Goal: Task Accomplishment & Management: Manage account settings

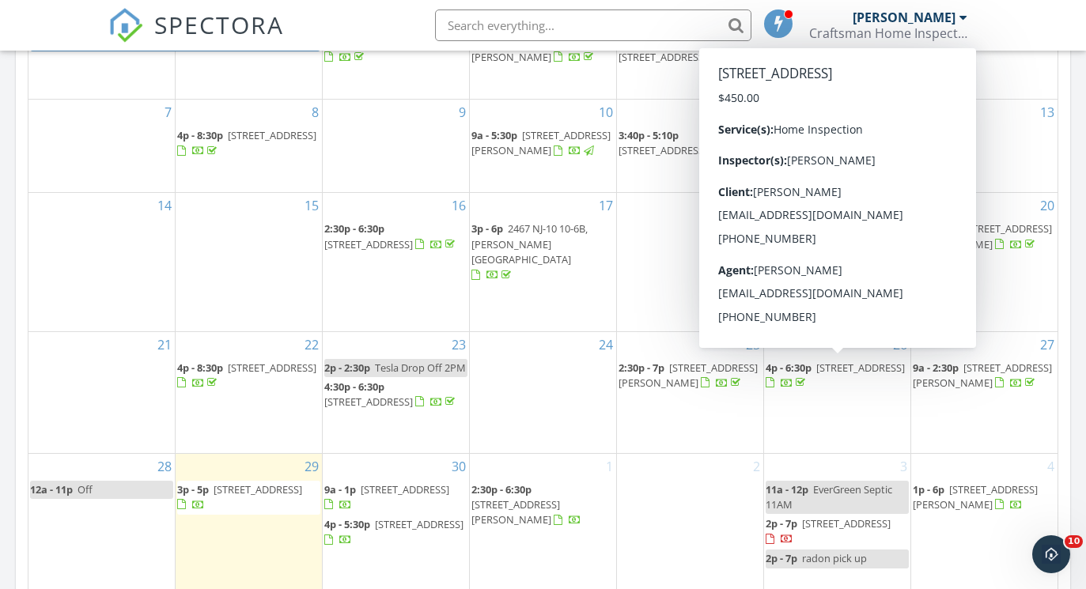
scroll to position [823, 0]
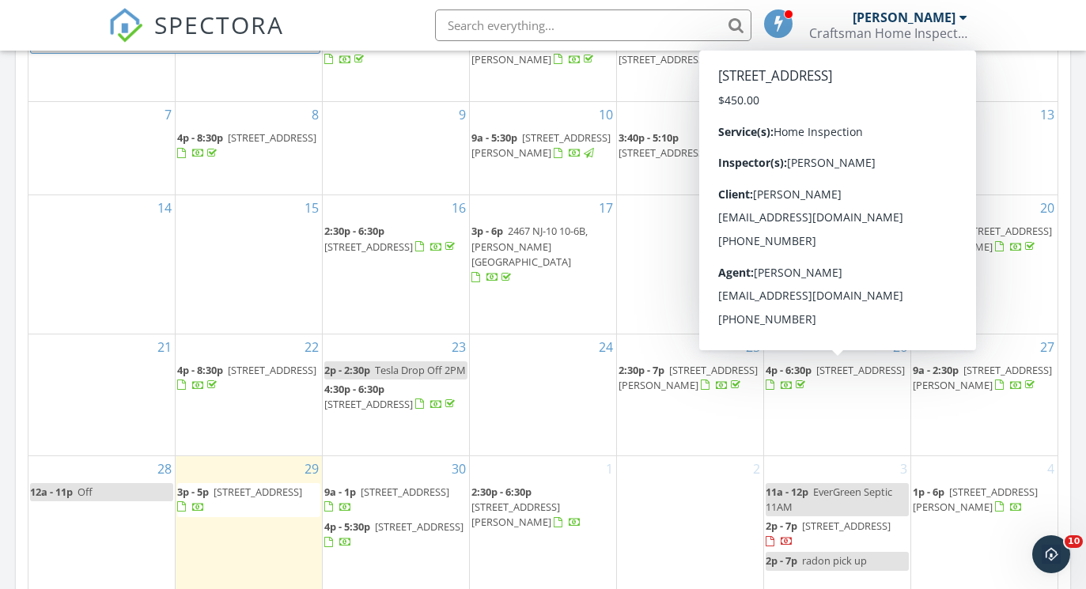
click at [816, 376] on span "[STREET_ADDRESS]" at bounding box center [860, 370] width 89 height 14
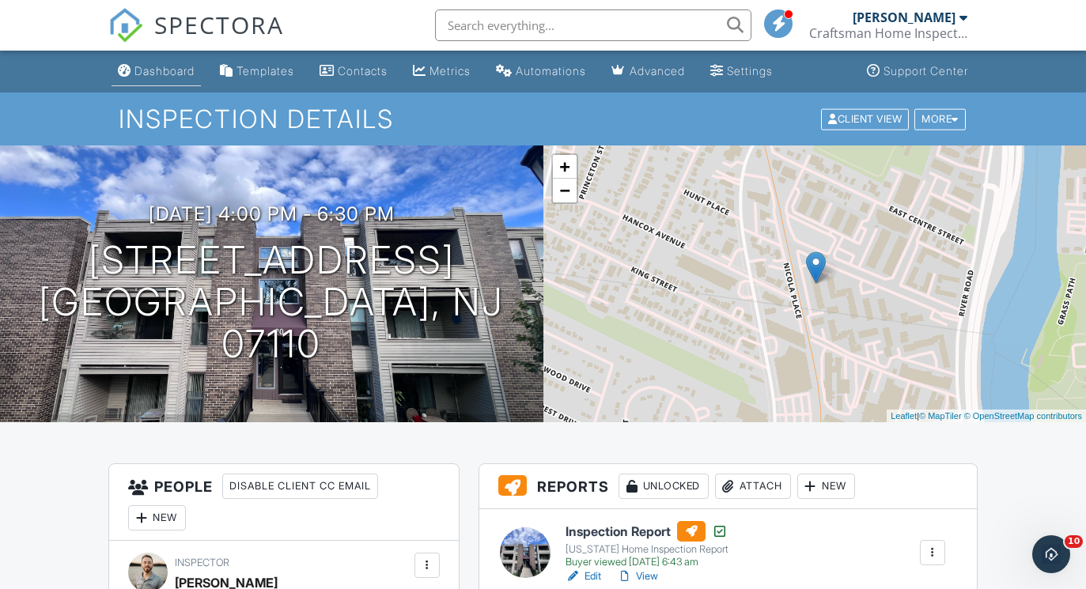
click at [146, 71] on div "Dashboard" at bounding box center [164, 70] width 60 height 13
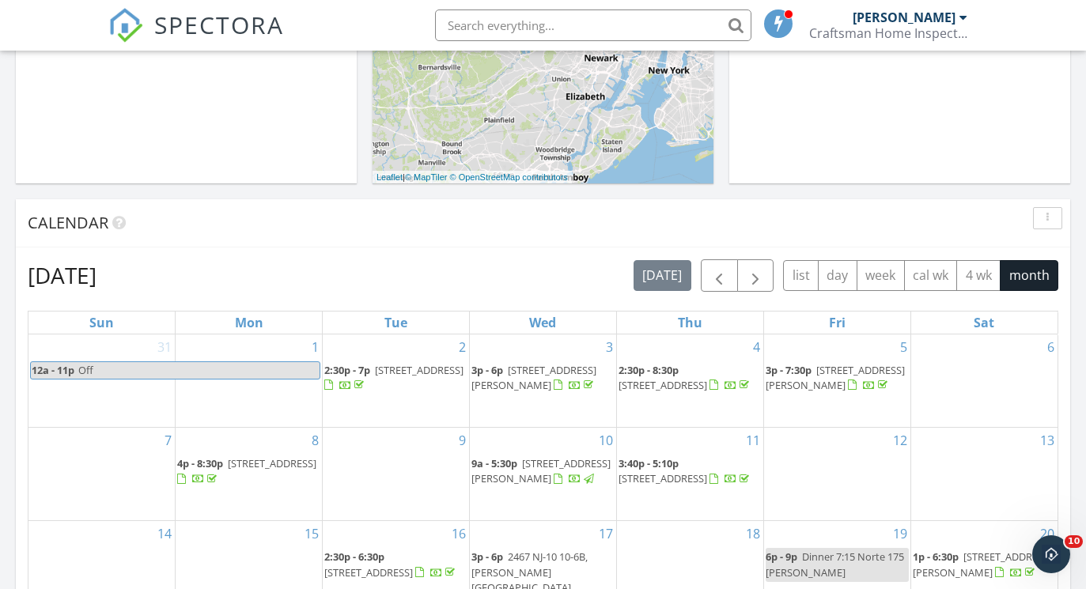
scroll to position [804, 0]
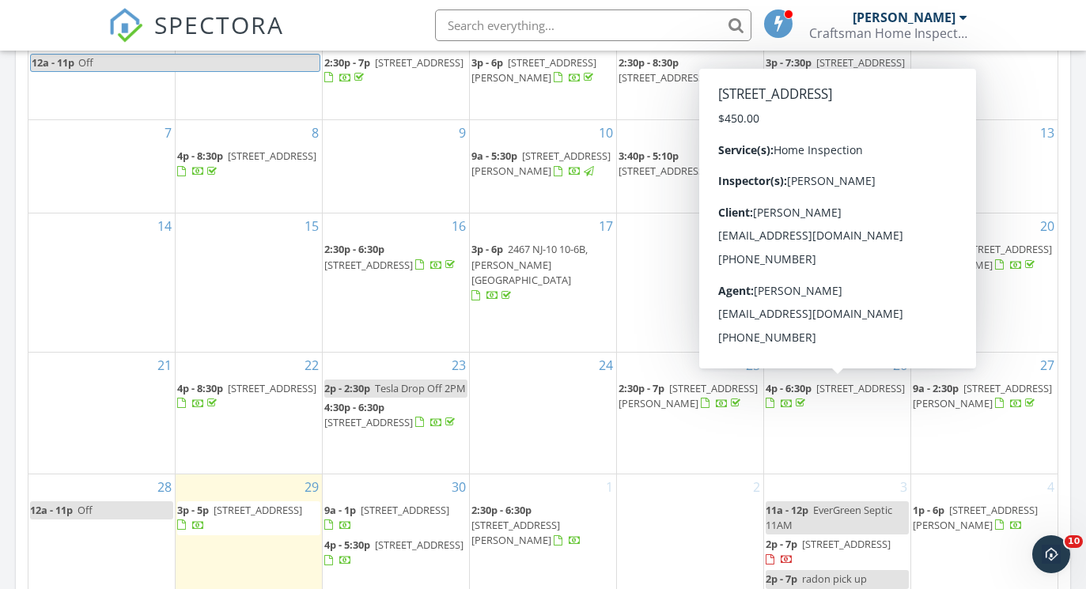
click at [804, 385] on span "4p - 6:30p" at bounding box center [789, 388] width 46 height 14
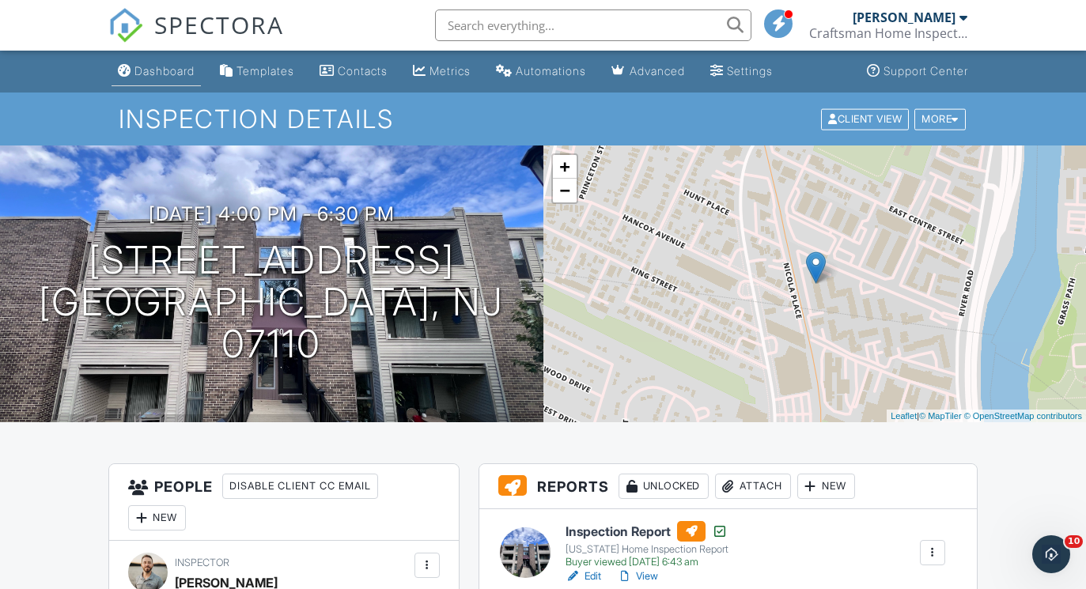
click at [191, 70] on div "Dashboard" at bounding box center [164, 70] width 60 height 13
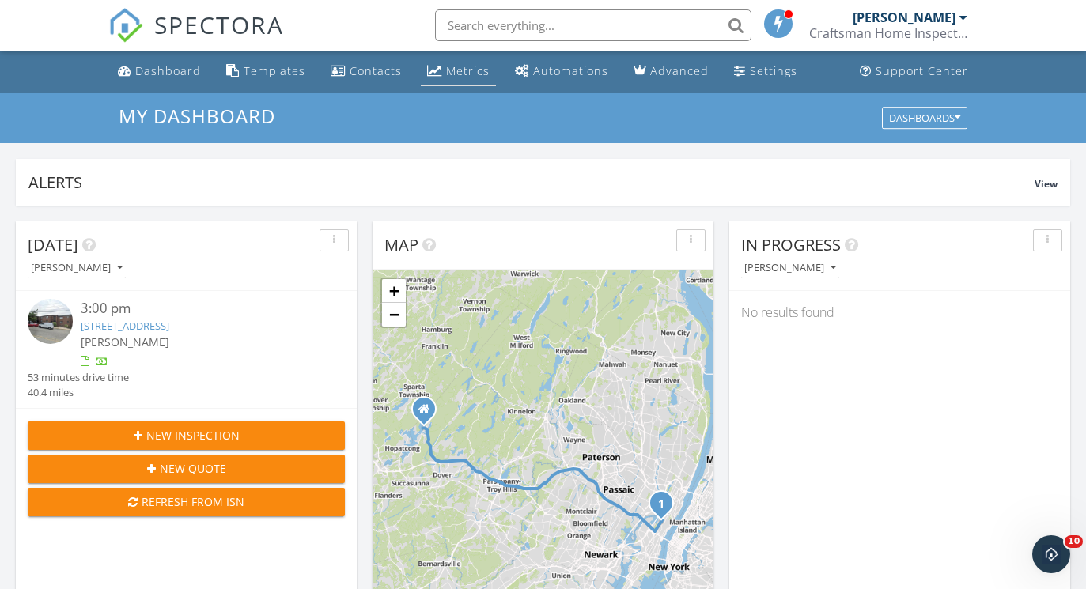
click at [441, 62] on link "Metrics" at bounding box center [458, 71] width 75 height 29
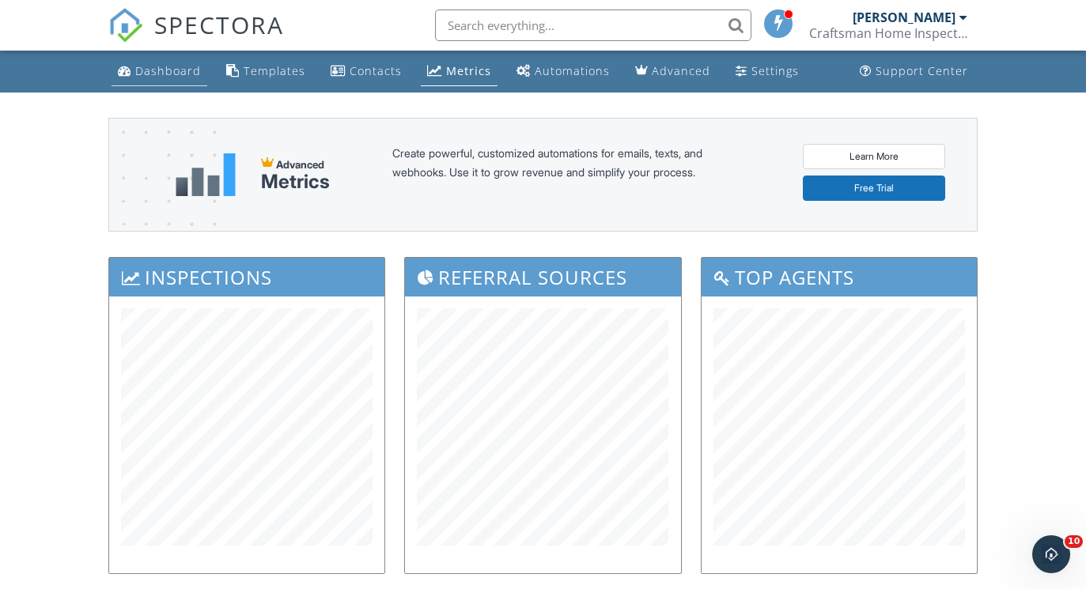
click at [153, 81] on link "Dashboard" at bounding box center [160, 71] width 96 height 29
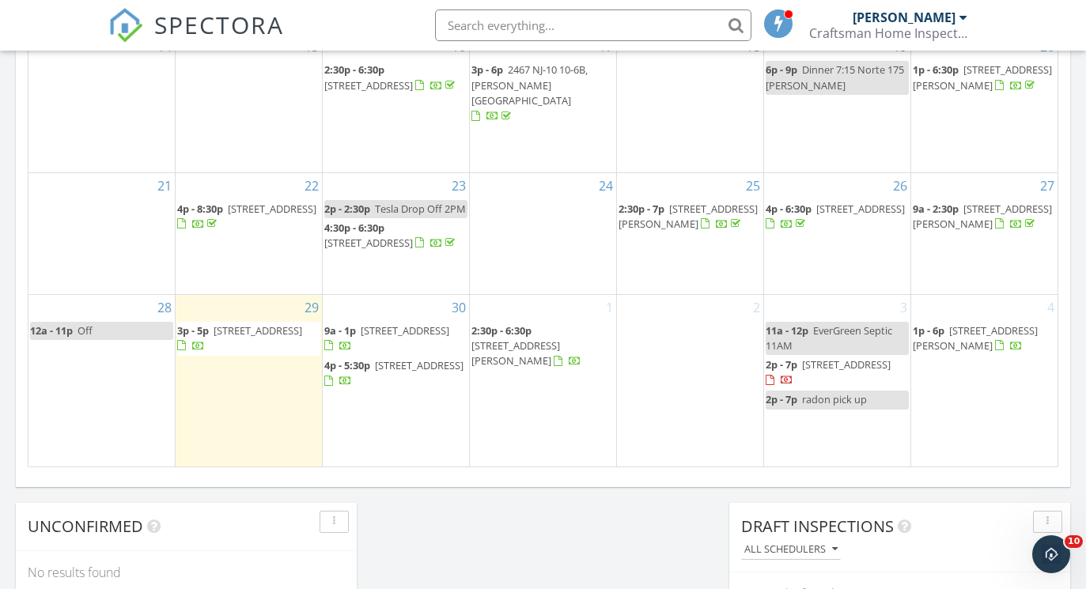
scroll to position [985, 0]
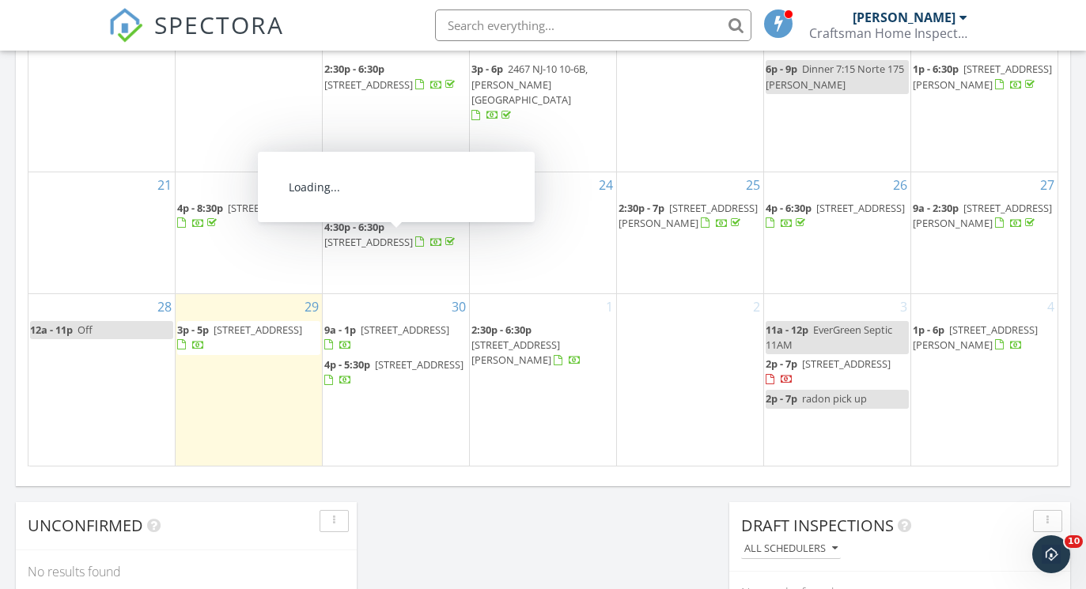
click at [421, 248] on div at bounding box center [436, 243] width 43 height 15
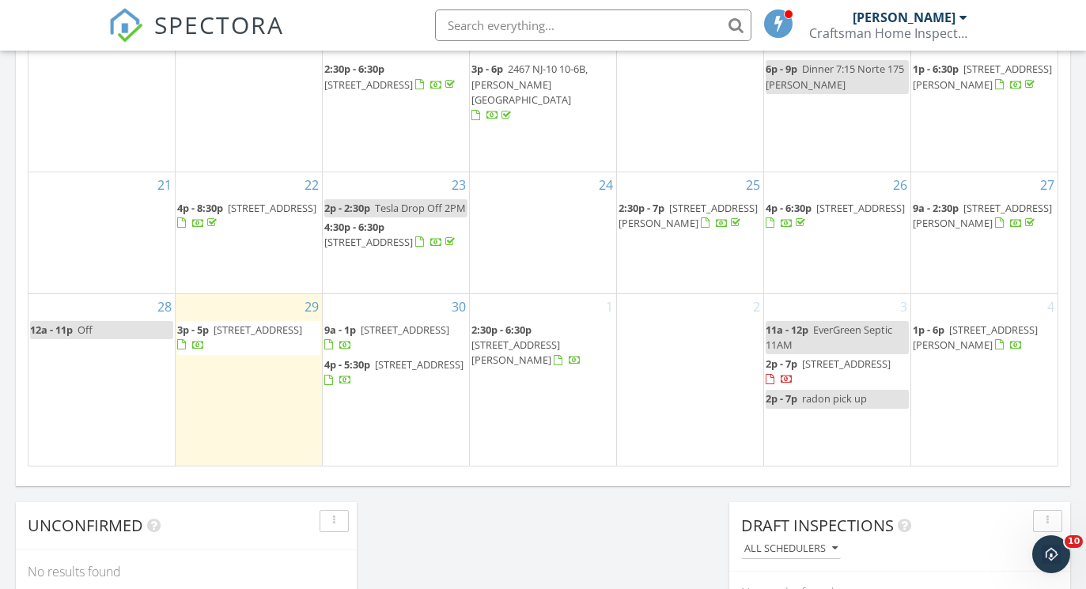
click at [709, 199] on link "2:30p - 7p [STREET_ADDRESS][PERSON_NAME]" at bounding box center [689, 216] width 143 height 34
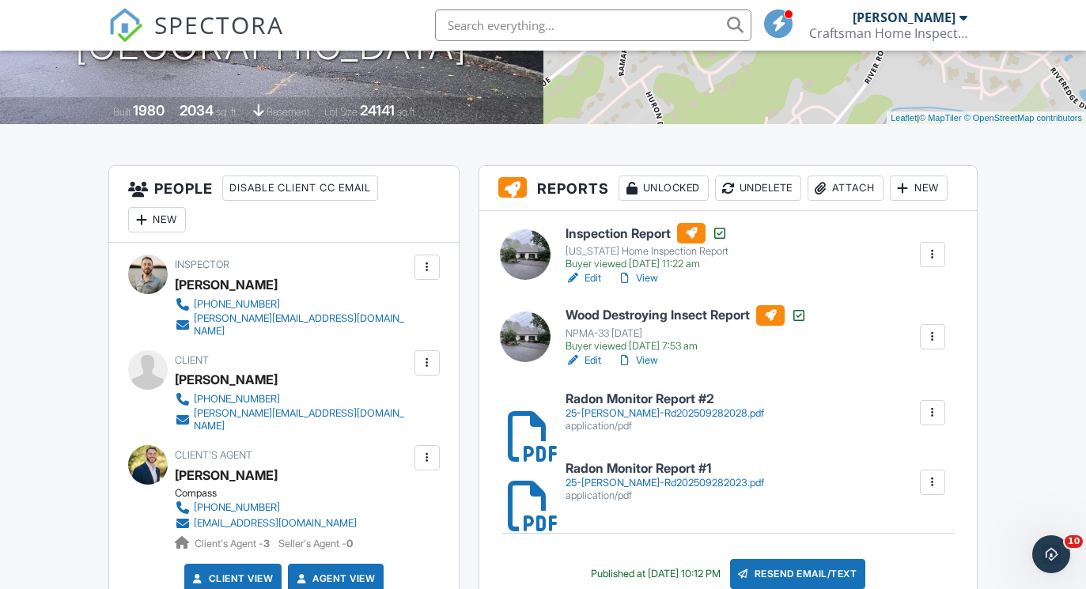
click at [656, 286] on link "View" at bounding box center [637, 278] width 41 height 16
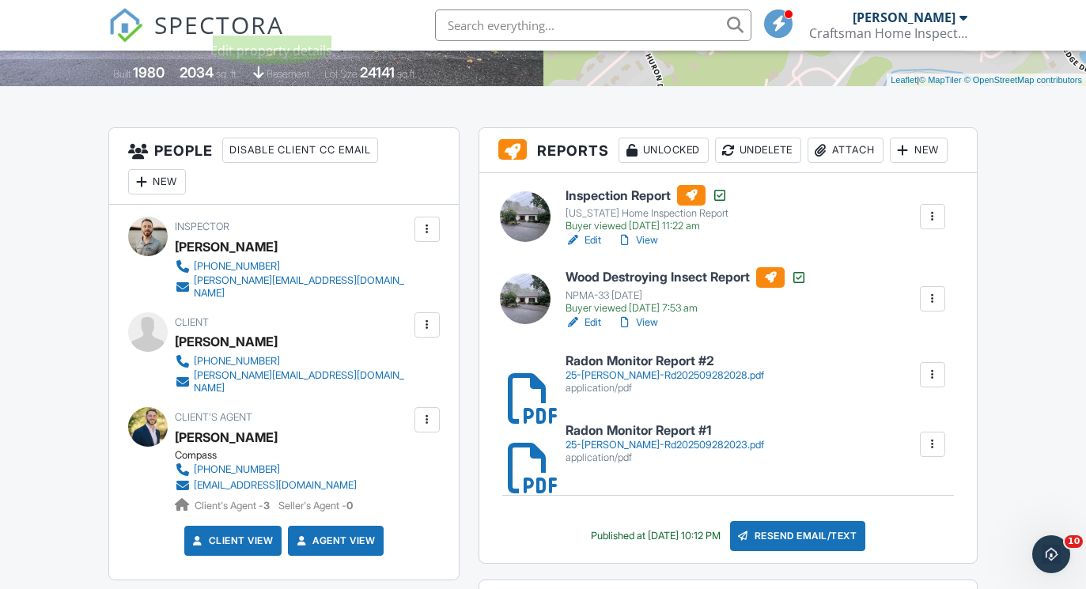
scroll to position [410, 0]
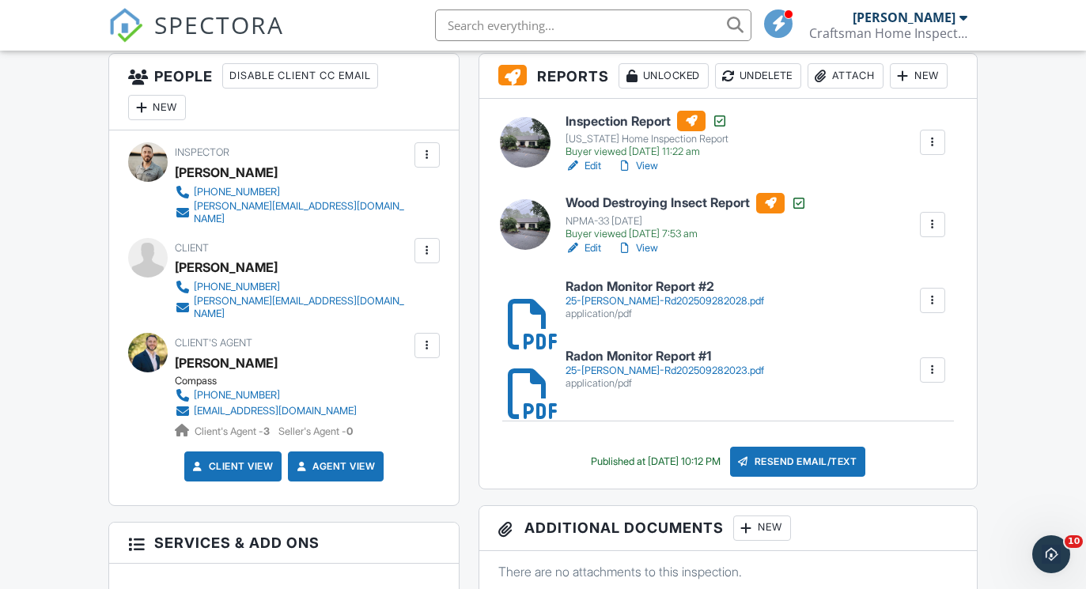
click at [648, 161] on link "View" at bounding box center [637, 166] width 41 height 16
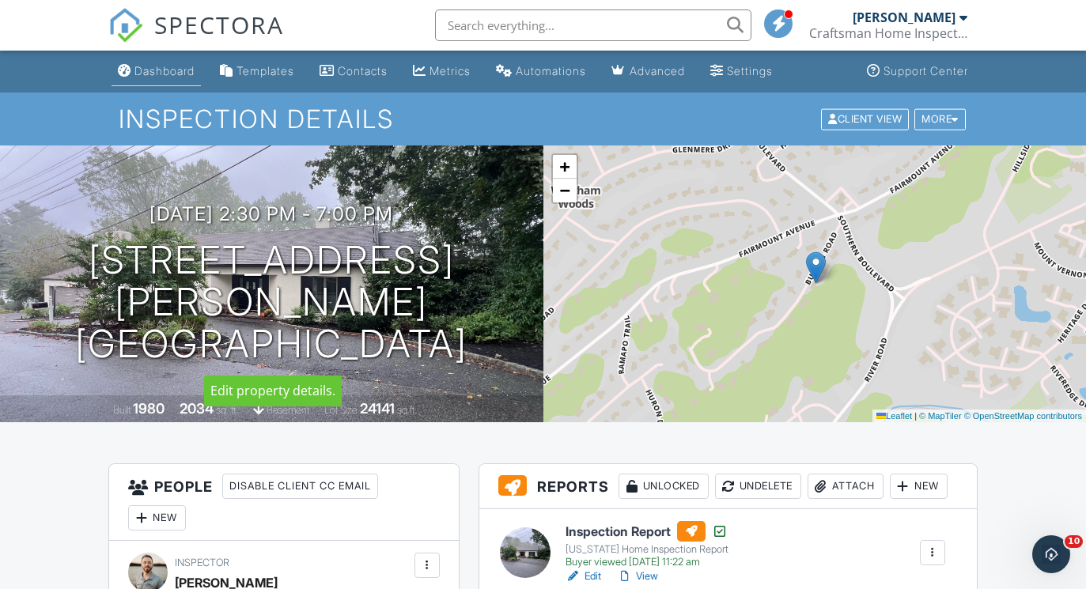
click at [183, 78] on link "Dashboard" at bounding box center [156, 71] width 89 height 29
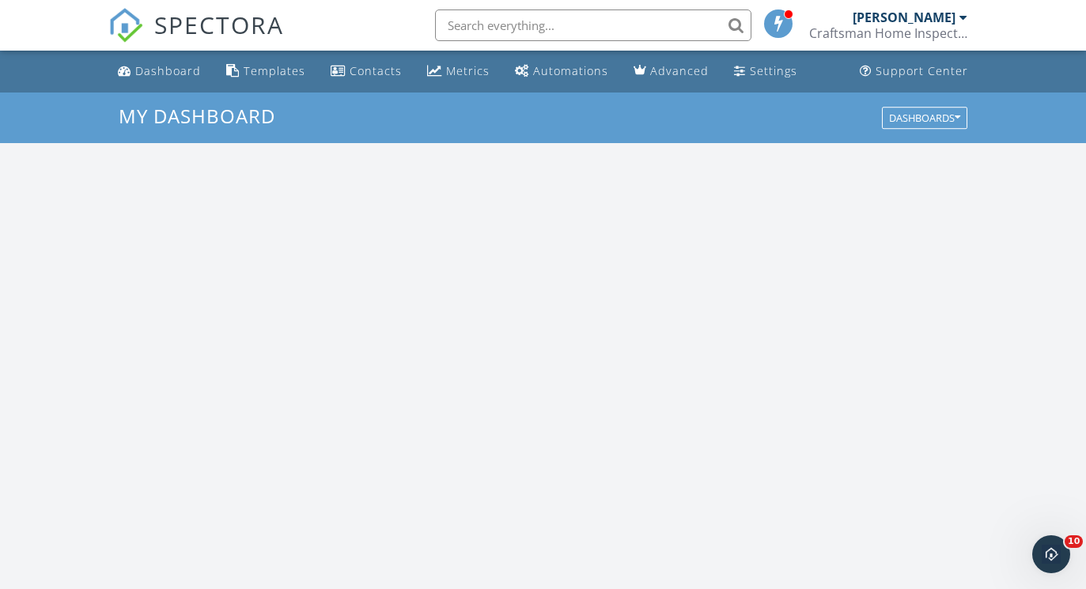
scroll to position [1440, 1087]
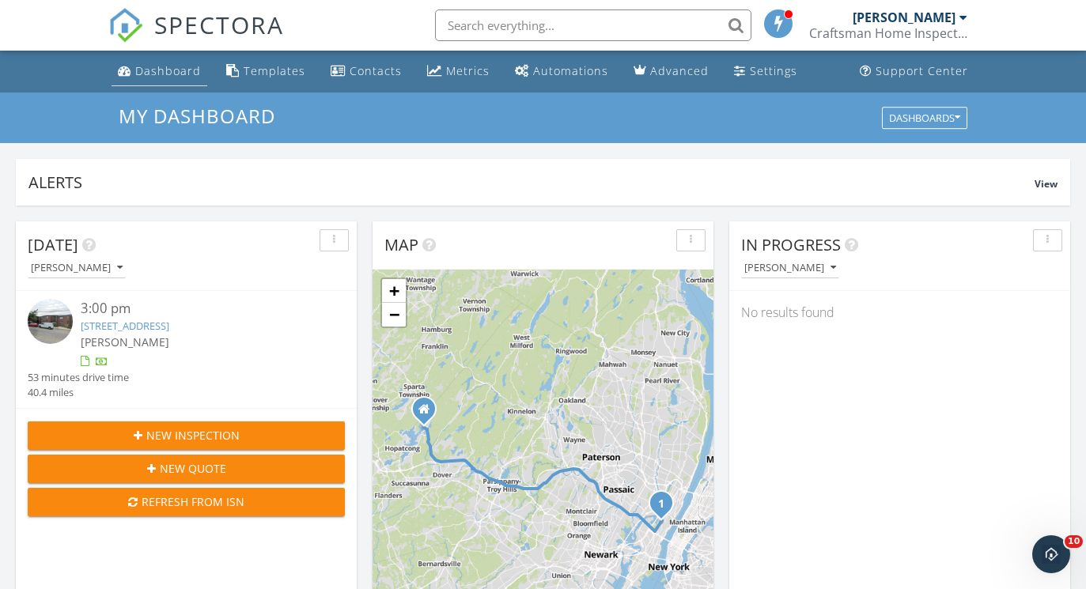
click at [171, 71] on div "Dashboard" at bounding box center [168, 70] width 66 height 15
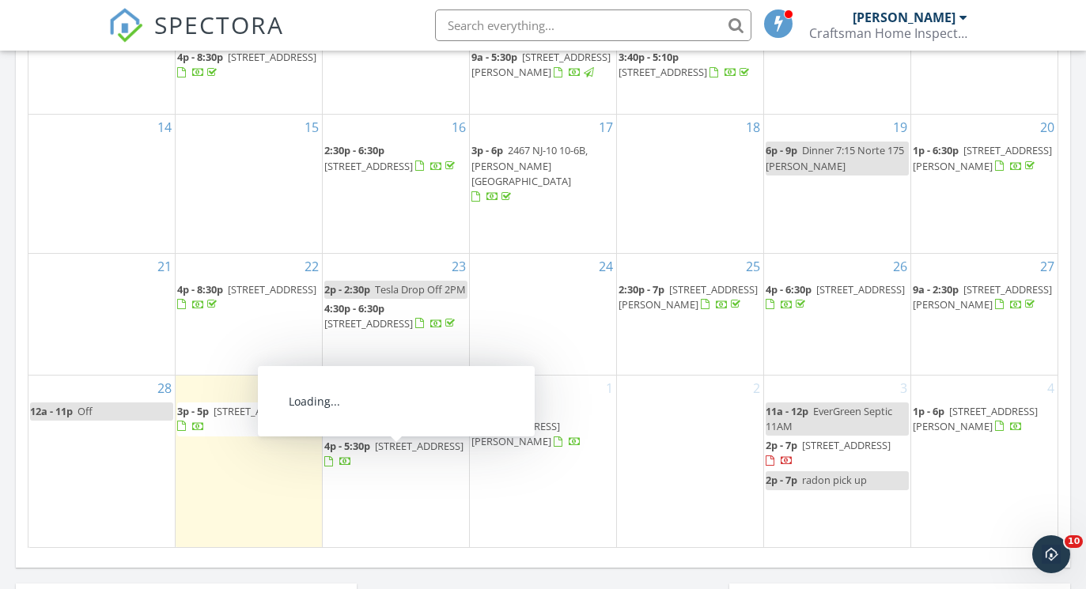
scroll to position [899, 0]
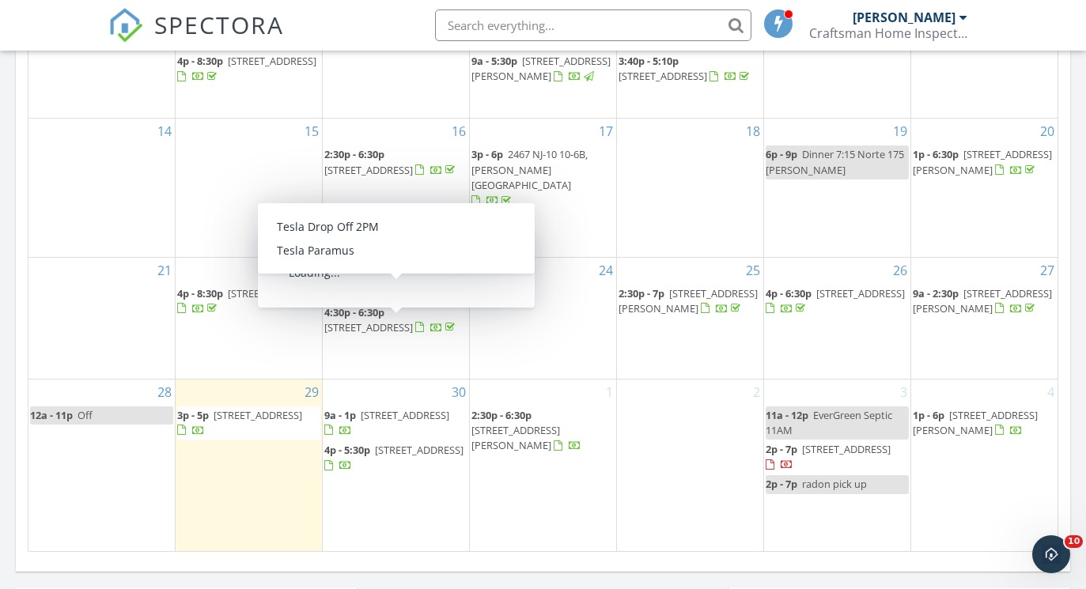
click at [686, 293] on span "25 Buxton Rd, Chatham Township 07928" at bounding box center [687, 300] width 139 height 29
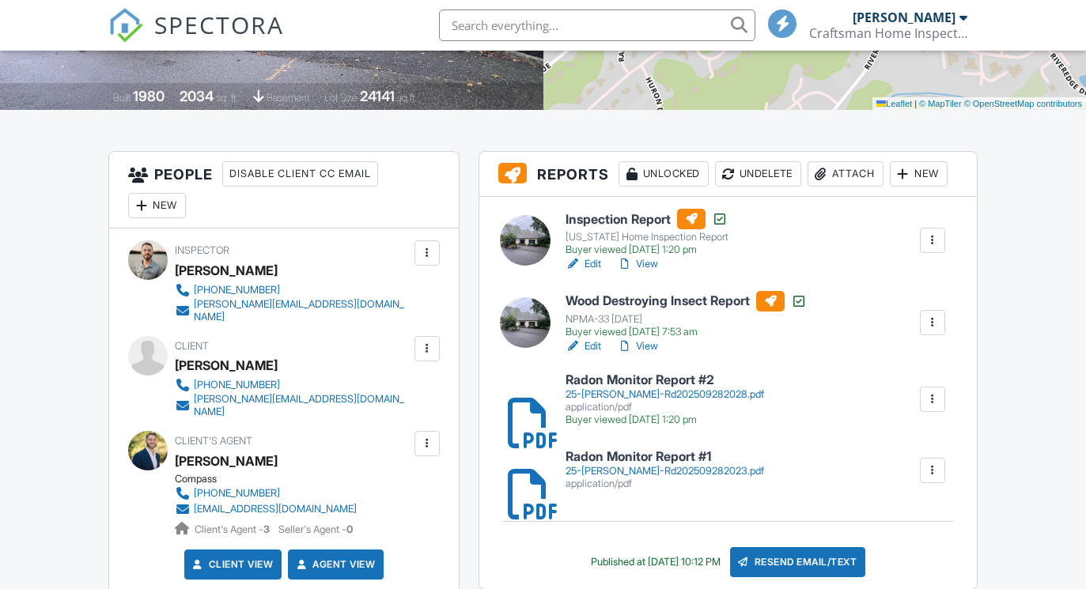
click at [653, 259] on link "View" at bounding box center [637, 264] width 41 height 16
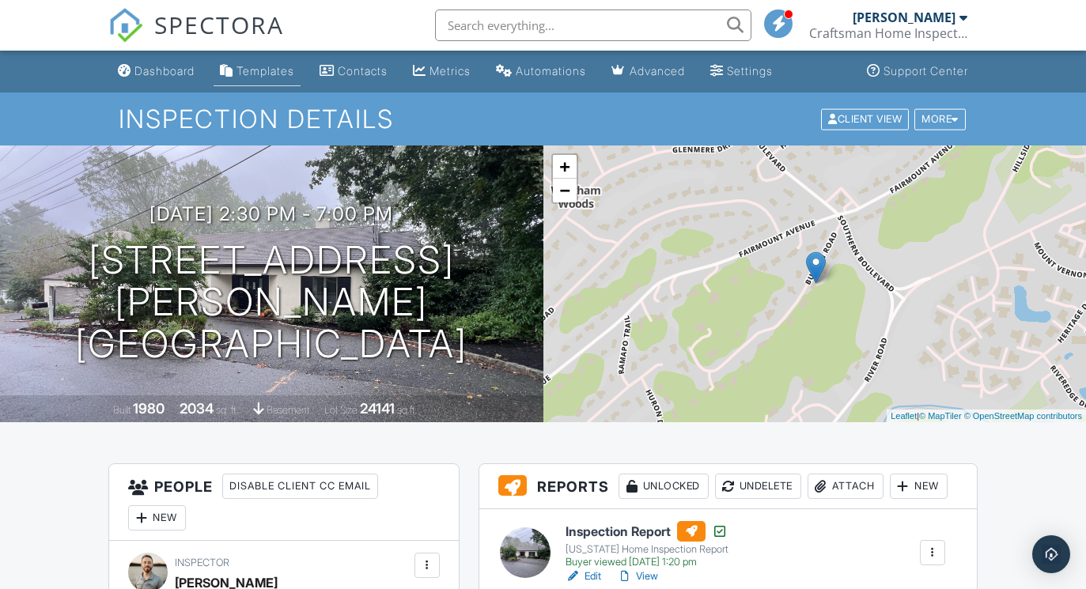
click at [279, 77] on div "Templates" at bounding box center [265, 70] width 58 height 13
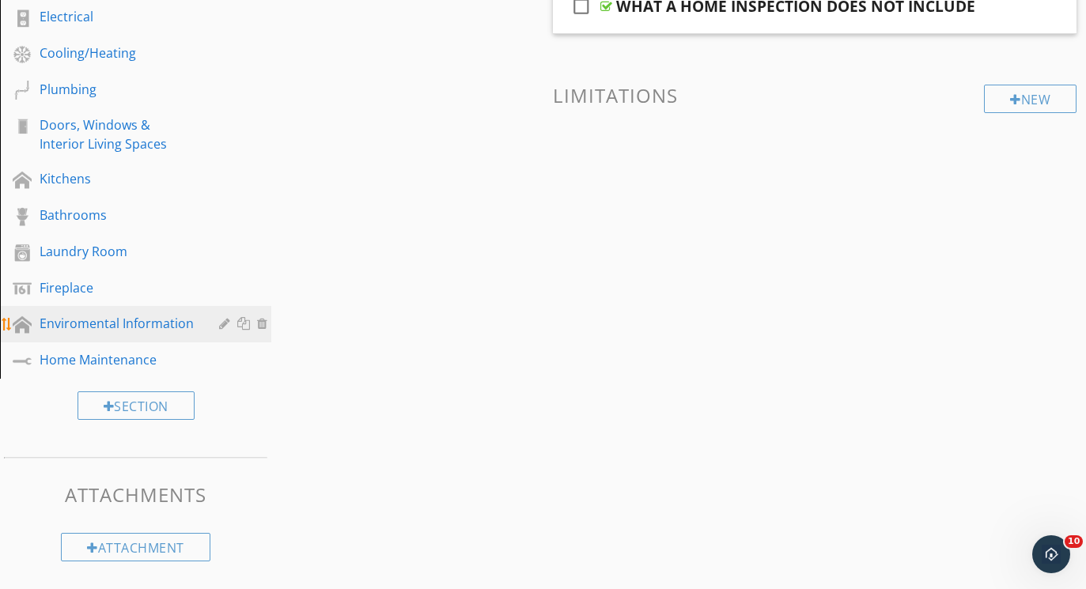
scroll to position [621, 0]
click at [153, 328] on div "Enviromental Information" at bounding box center [118, 324] width 157 height 19
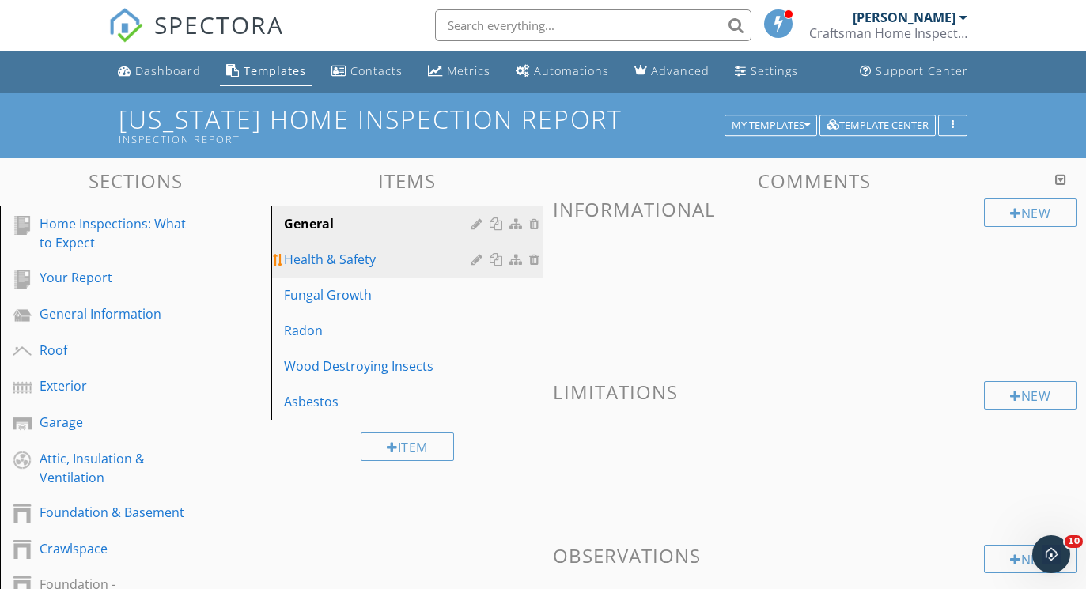
scroll to position [0, 0]
click at [360, 258] on div "Health & Safety" at bounding box center [379, 259] width 191 height 19
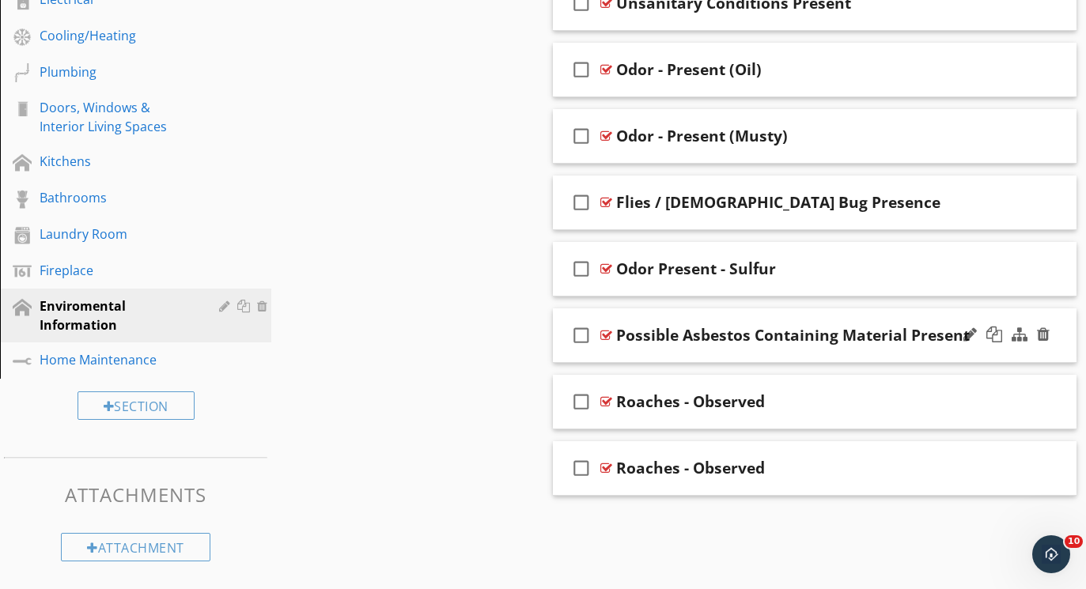
scroll to position [638, 0]
click at [610, 403] on div at bounding box center [606, 402] width 12 height 13
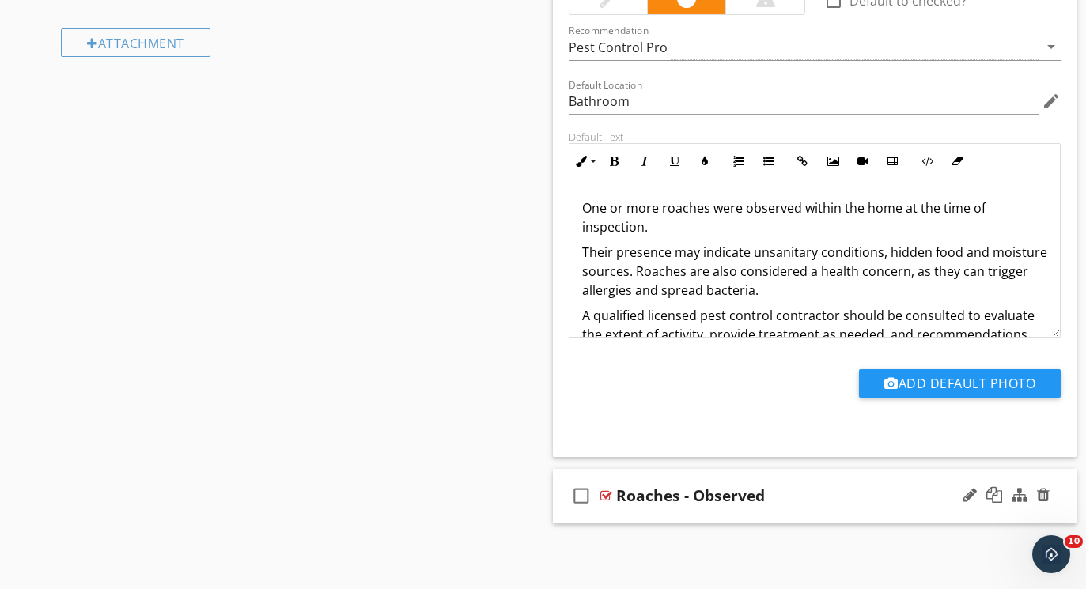
click at [609, 495] on div at bounding box center [606, 496] width 12 height 13
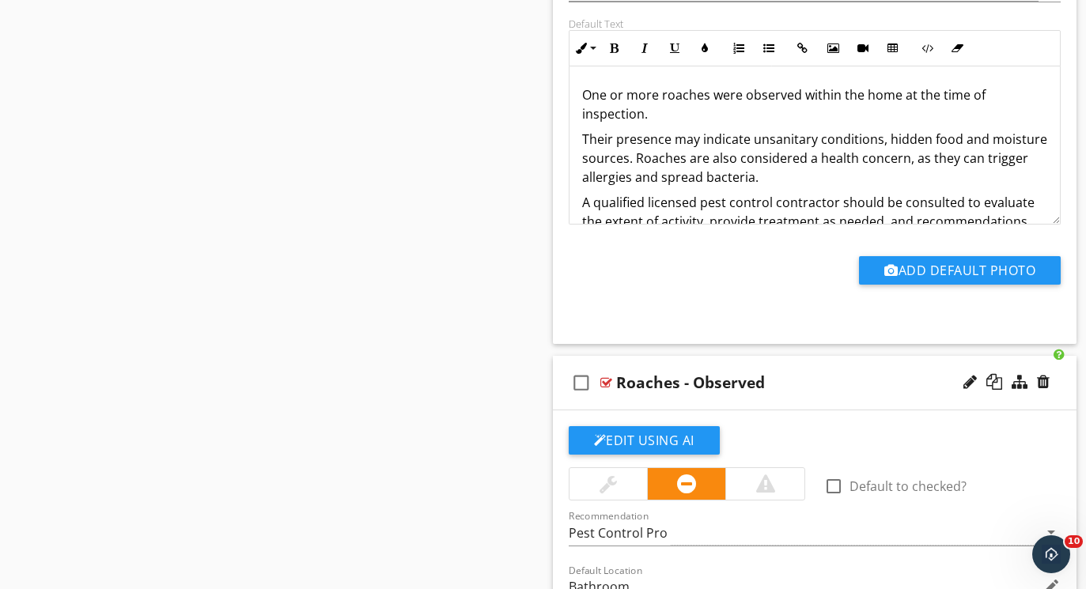
scroll to position [1263, 0]
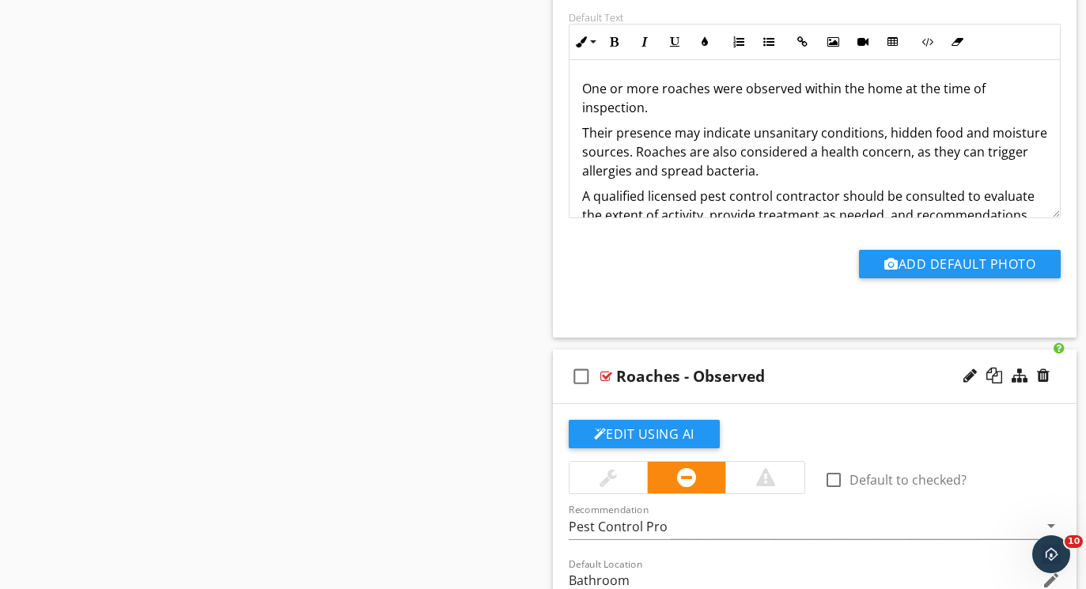
click at [610, 376] on div at bounding box center [606, 376] width 12 height 13
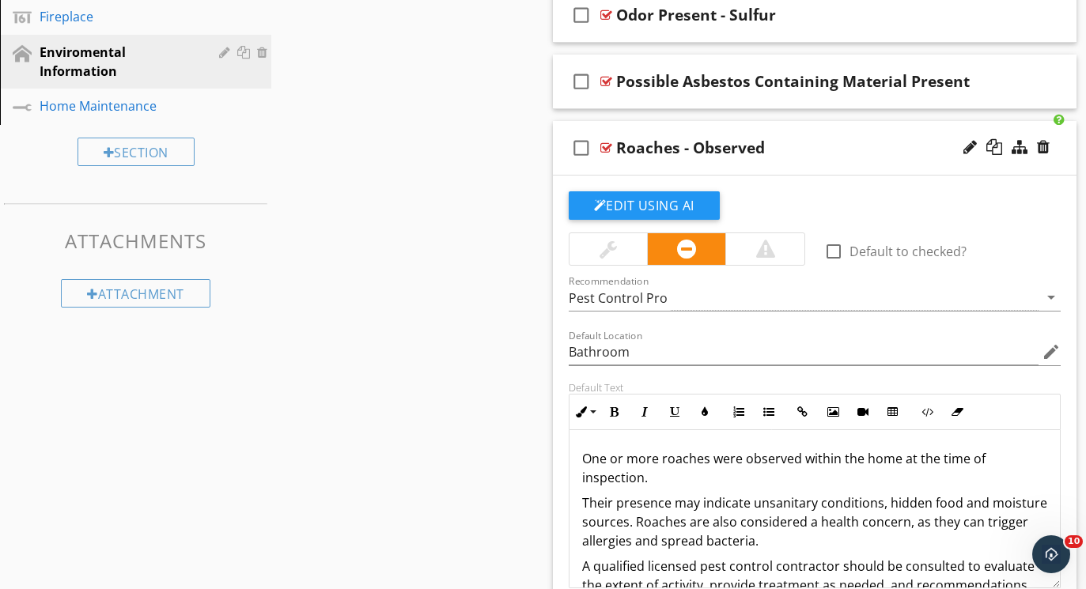
scroll to position [868, 0]
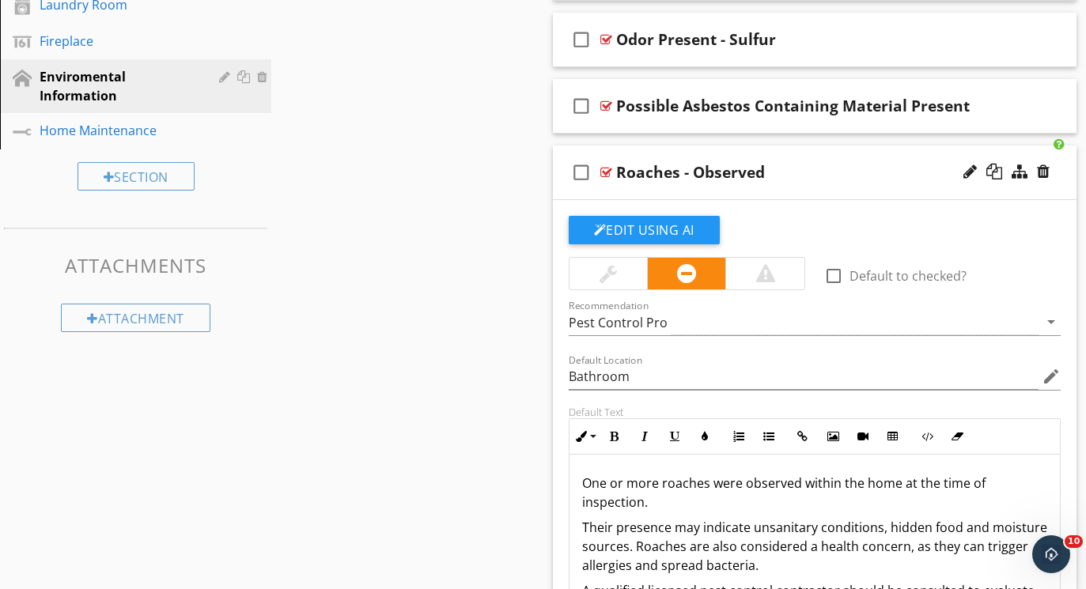
click at [604, 170] on div at bounding box center [606, 172] width 12 height 13
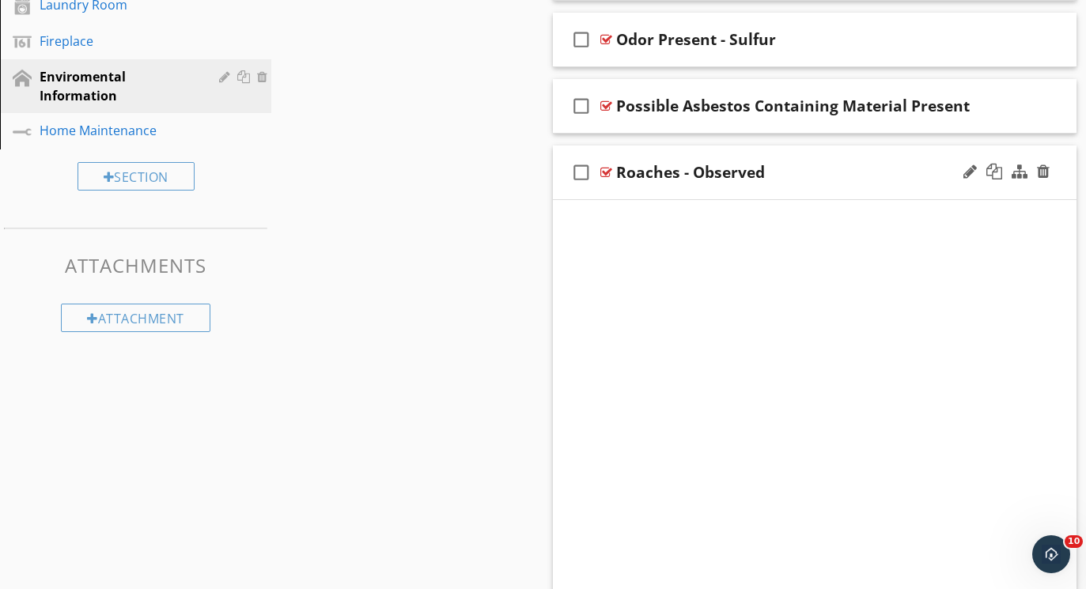
scroll to position [638, 0]
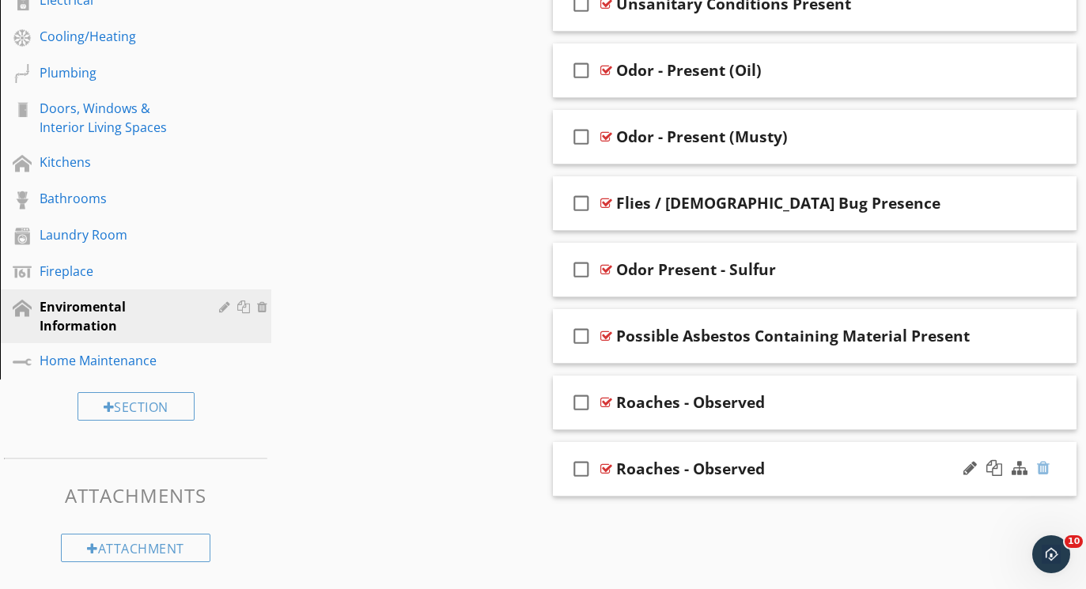
click at [1043, 467] on div at bounding box center [1043, 468] width 13 height 16
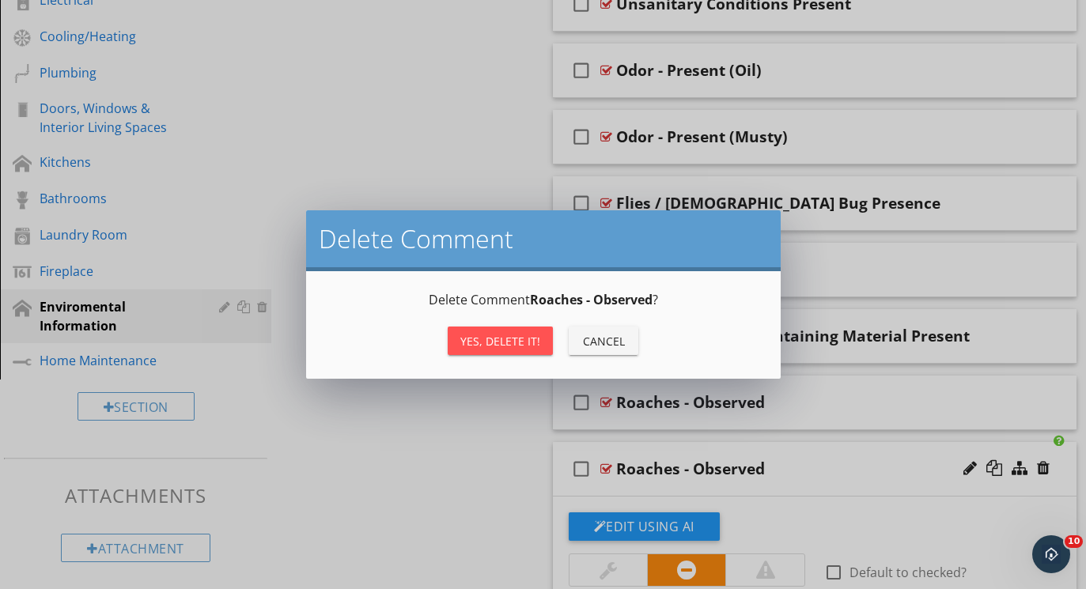
click at [522, 342] on div "Yes, Delete it!" at bounding box center [500, 341] width 80 height 17
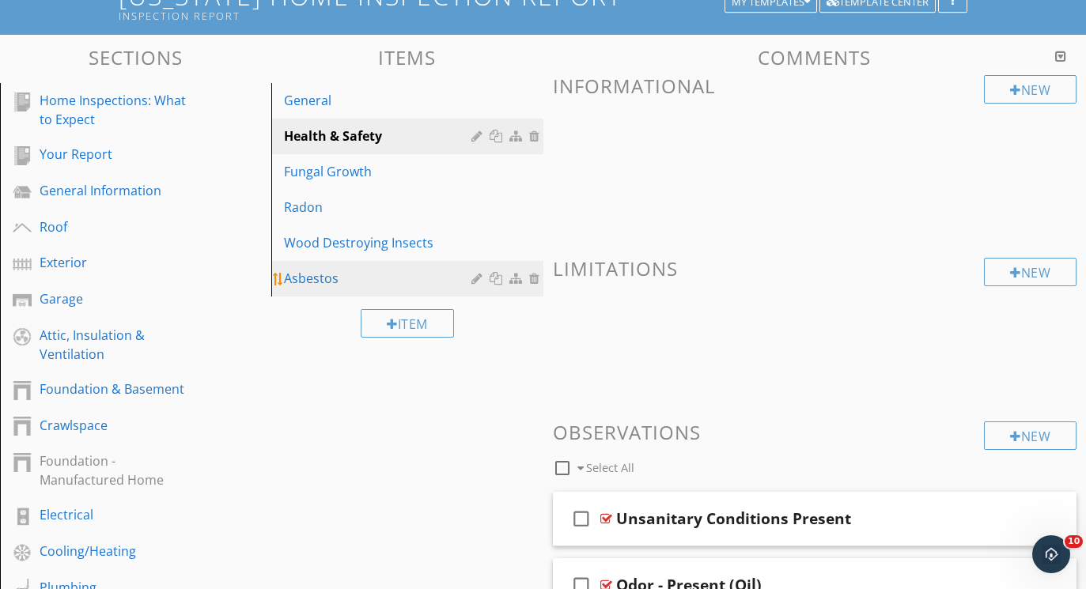
scroll to position [117, 0]
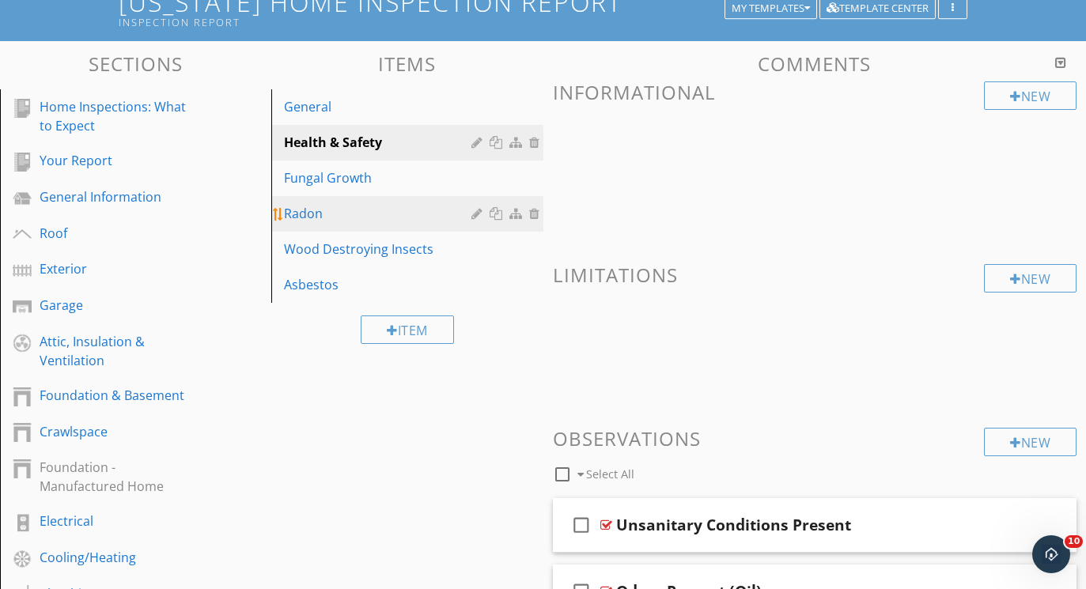
click at [370, 213] on div "Radon" at bounding box center [379, 213] width 191 height 19
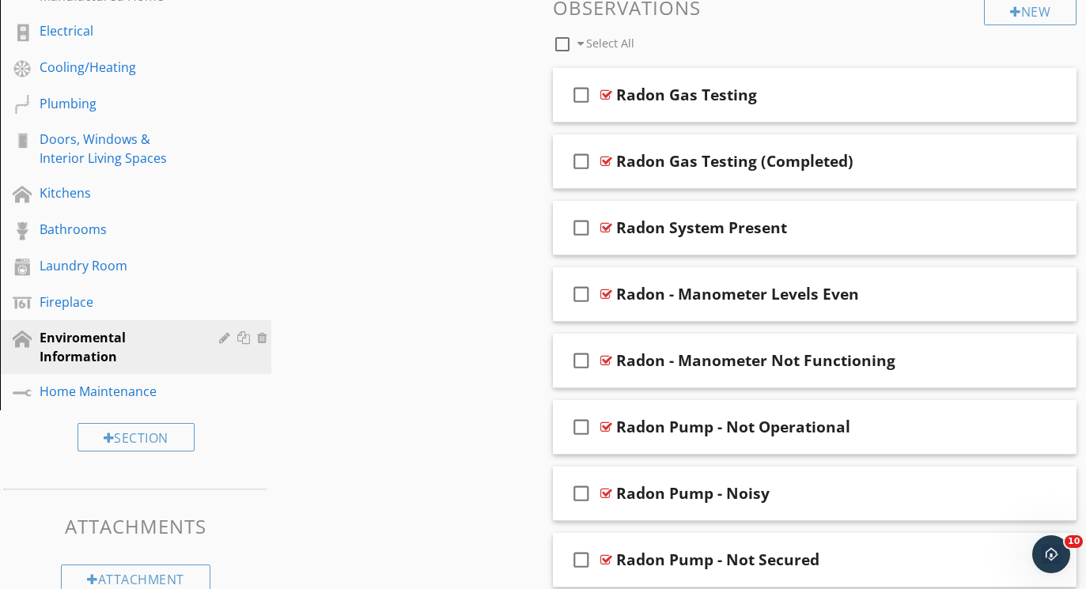
scroll to position [607, 0]
click at [1049, 20] on div "New" at bounding box center [1030, 12] width 93 height 28
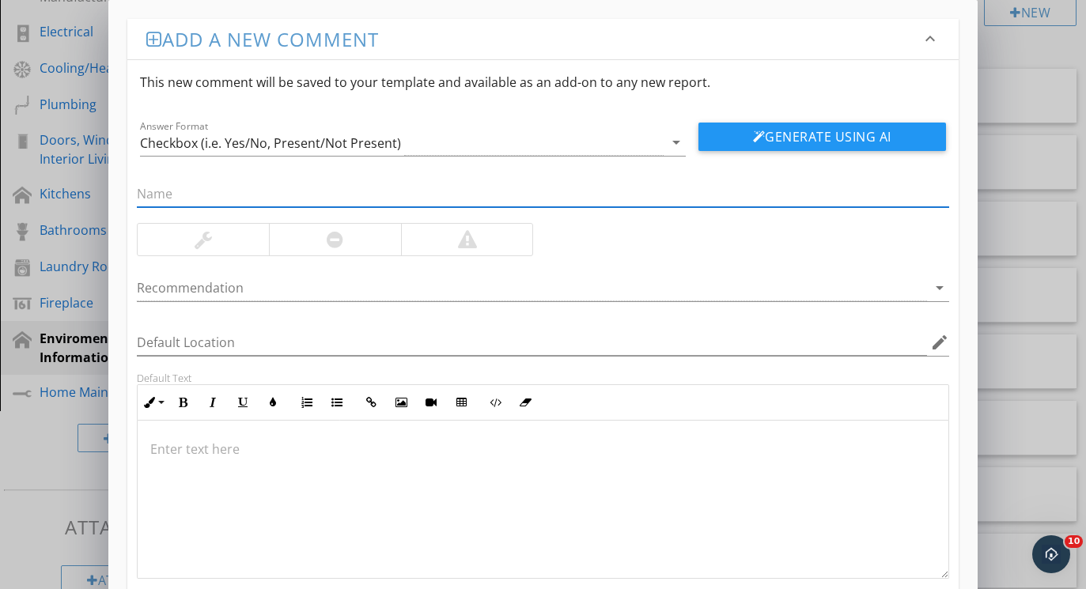
click at [397, 467] on div at bounding box center [543, 500] width 810 height 158
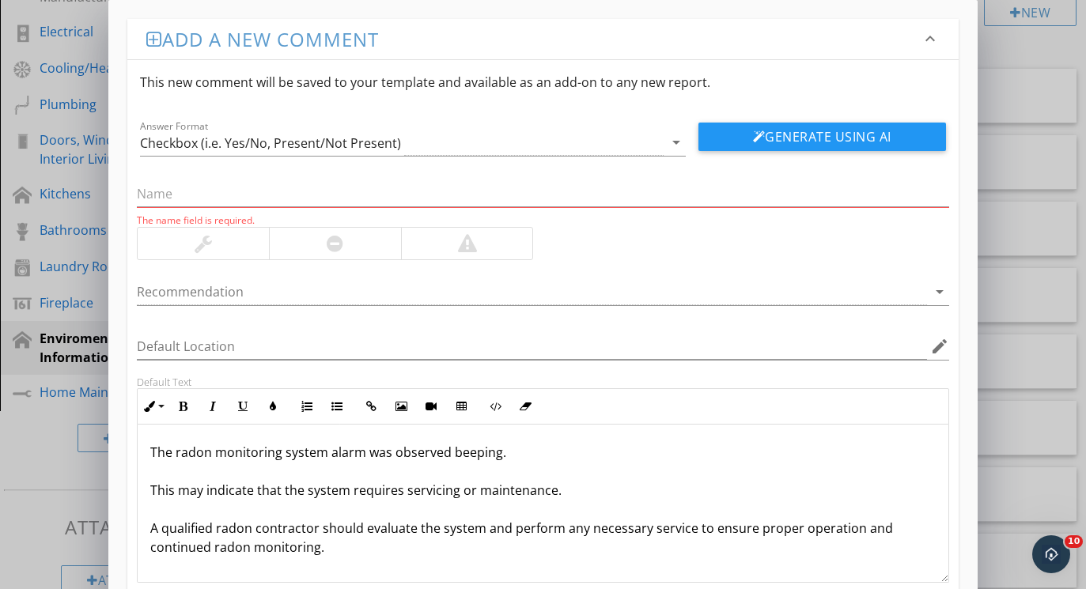
scroll to position [1, 0]
click at [292, 195] on input "text" at bounding box center [542, 194] width 811 height 26
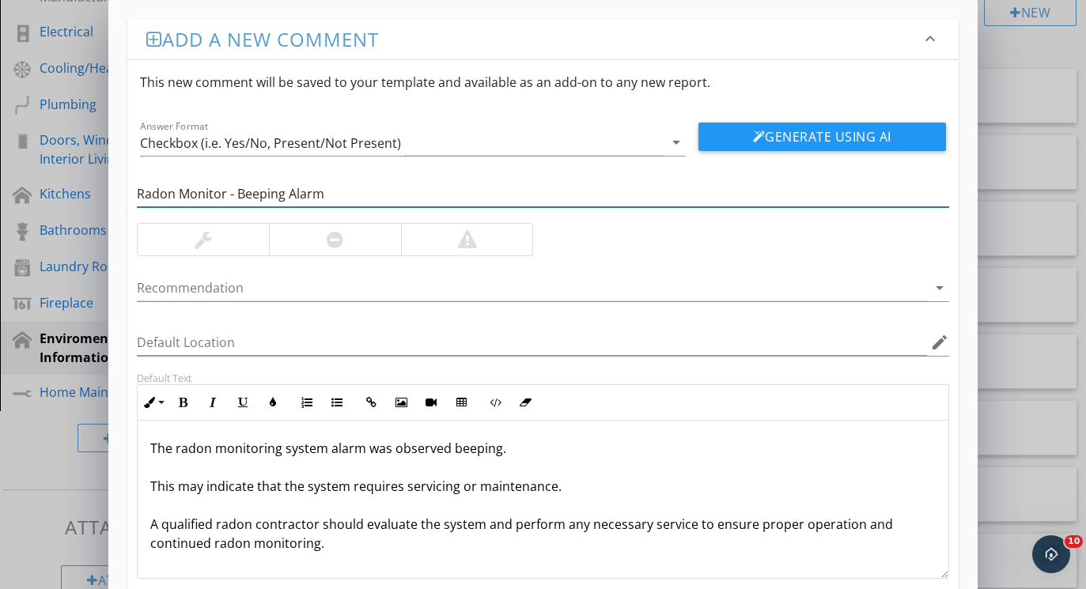
type input "Radon Monitor - Beeping Alarm"
click at [292, 229] on div at bounding box center [335, 240] width 132 height 32
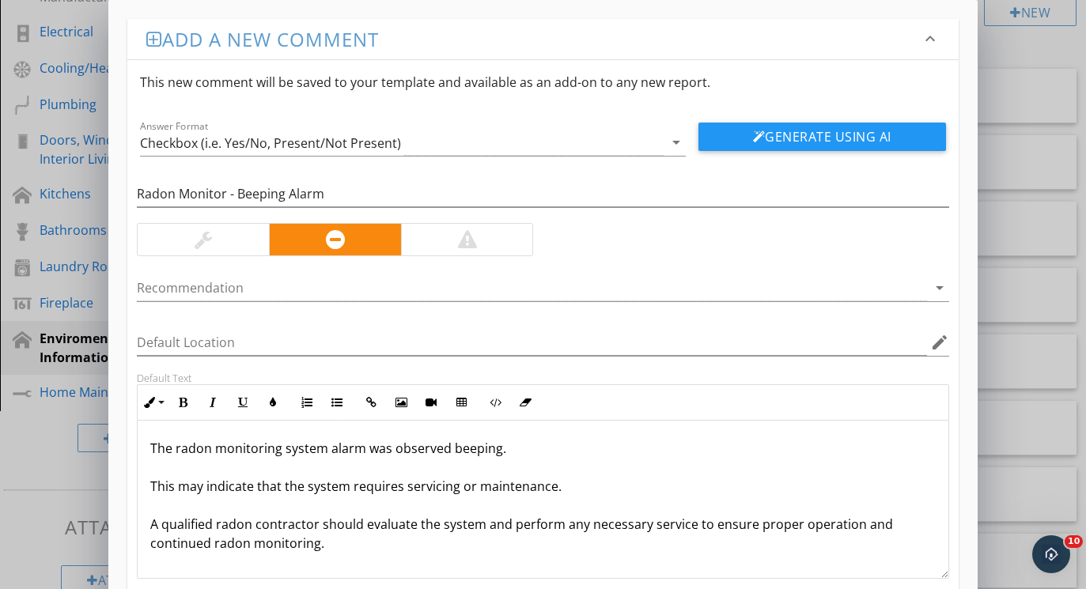
click at [238, 242] on div at bounding box center [203, 240] width 131 height 32
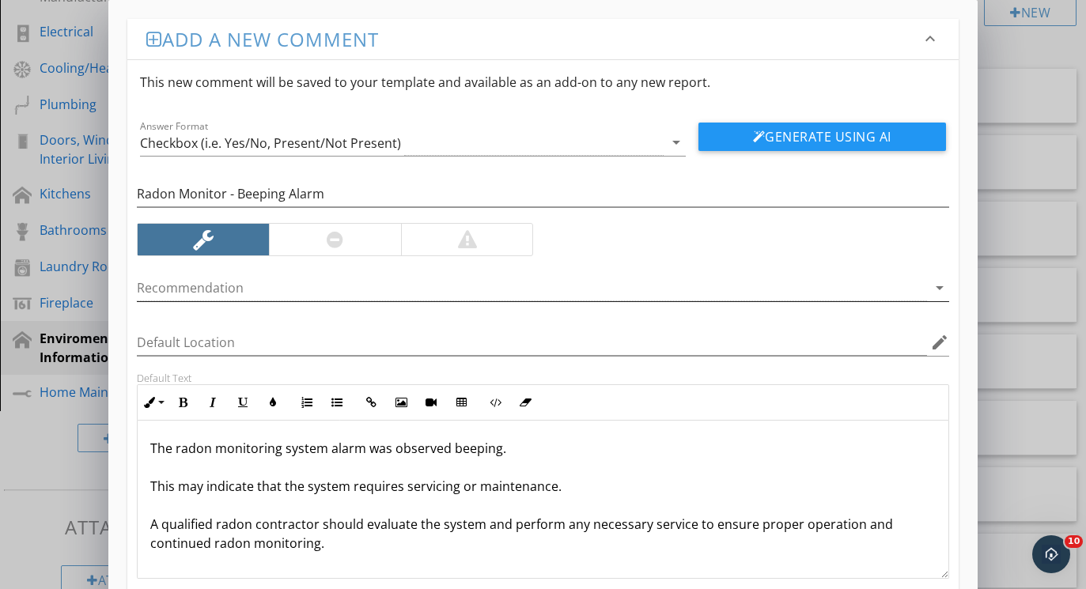
click at [240, 283] on div at bounding box center [531, 288] width 789 height 26
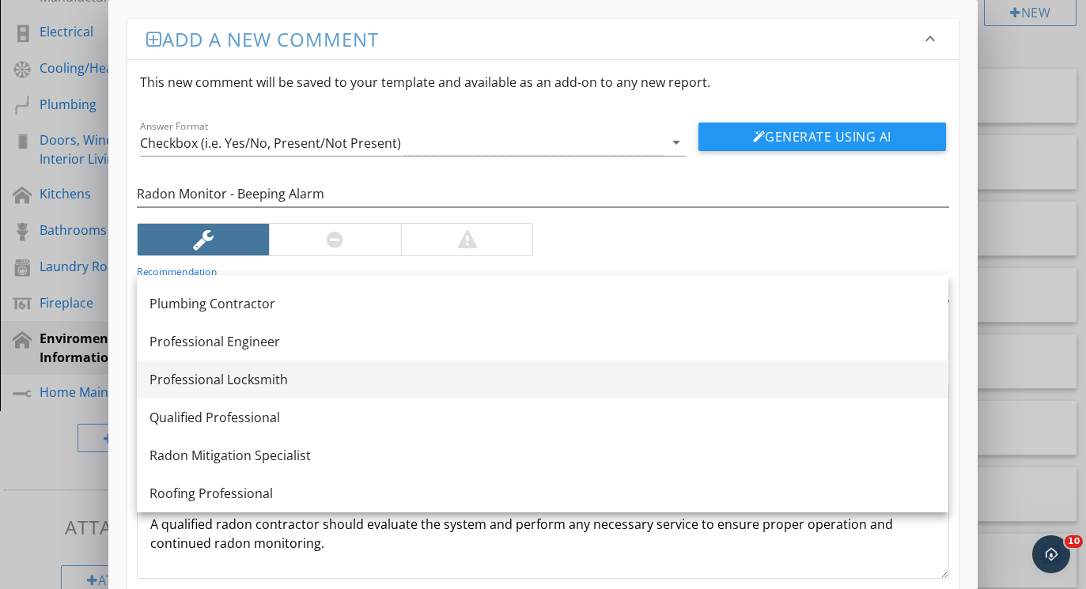
scroll to position [1697, 0]
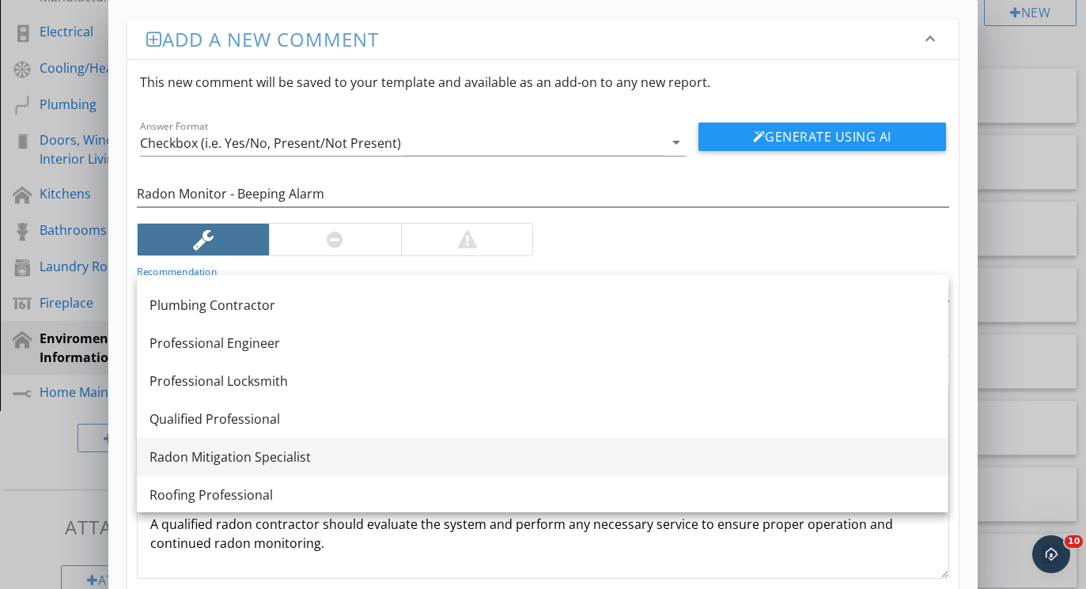
click at [220, 447] on link "Radon Mitigation Specialist" at bounding box center [542, 457] width 811 height 38
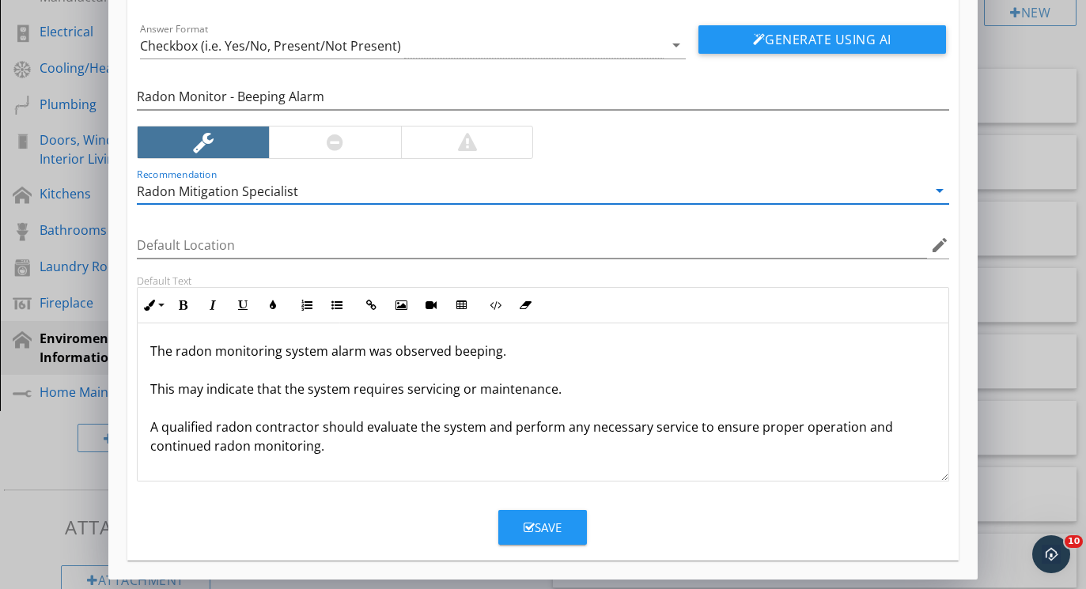
scroll to position [97, 0]
click at [564, 544] on button "Save" at bounding box center [542, 527] width 89 height 35
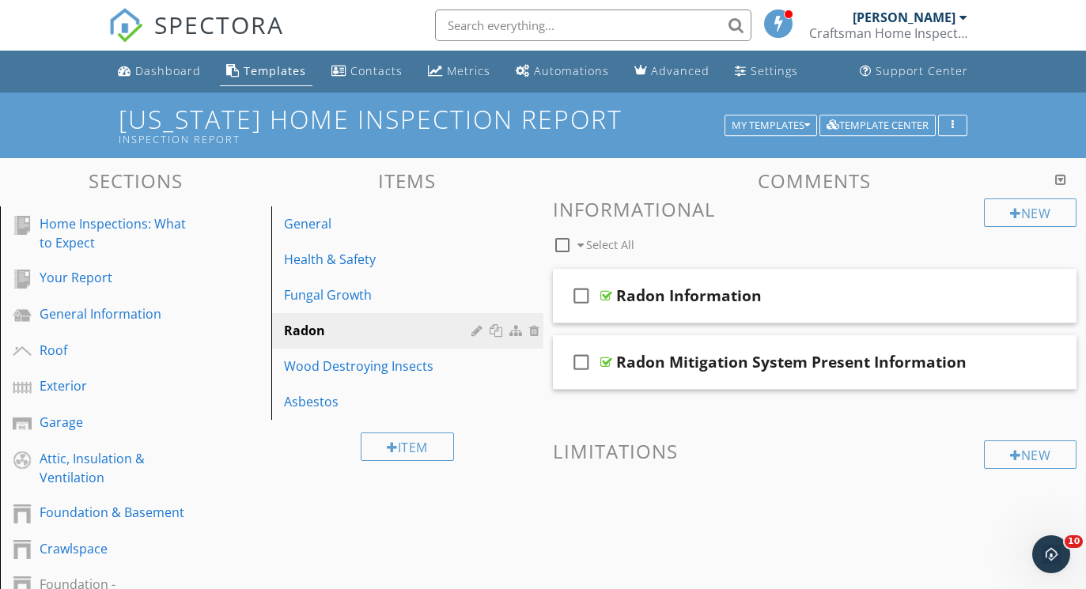
scroll to position [0, 0]
click at [168, 73] on div "Dashboard" at bounding box center [168, 70] width 66 height 15
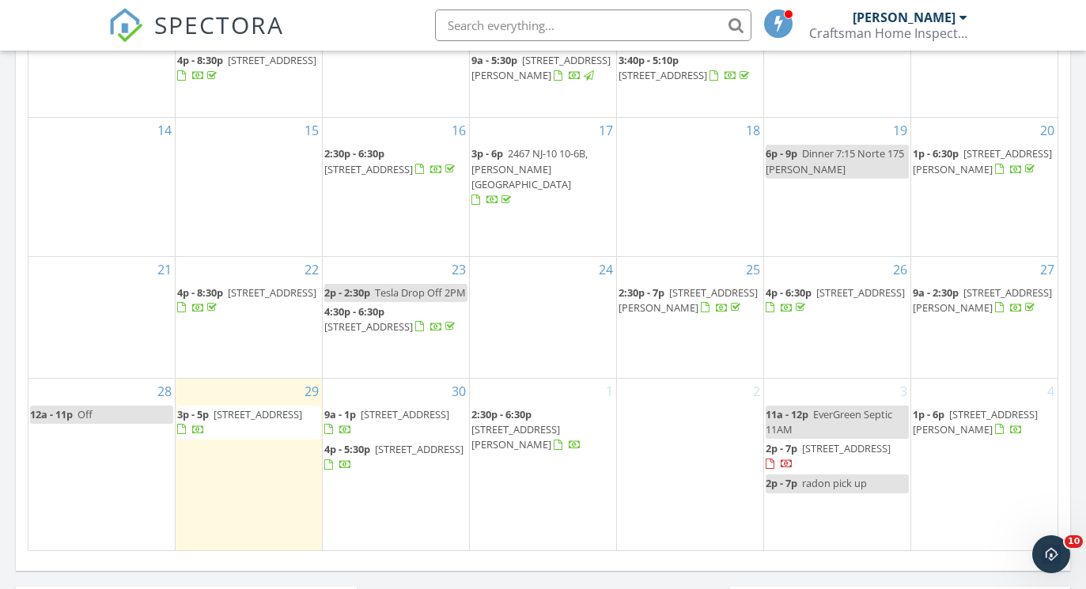
scroll to position [900, 0]
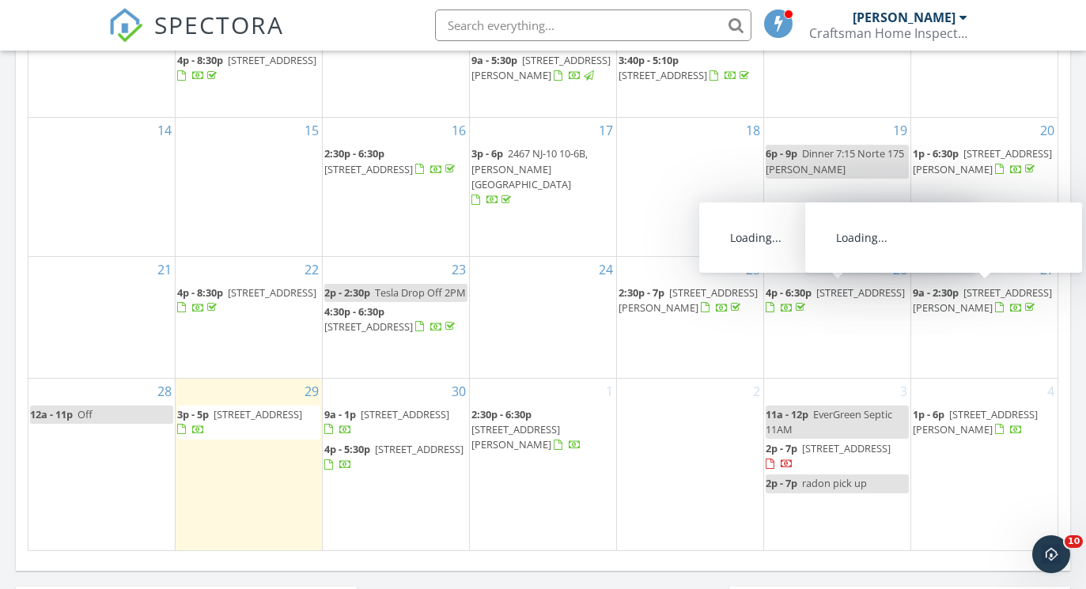
click at [982, 298] on span "[STREET_ADDRESS][PERSON_NAME]" at bounding box center [982, 300] width 139 height 29
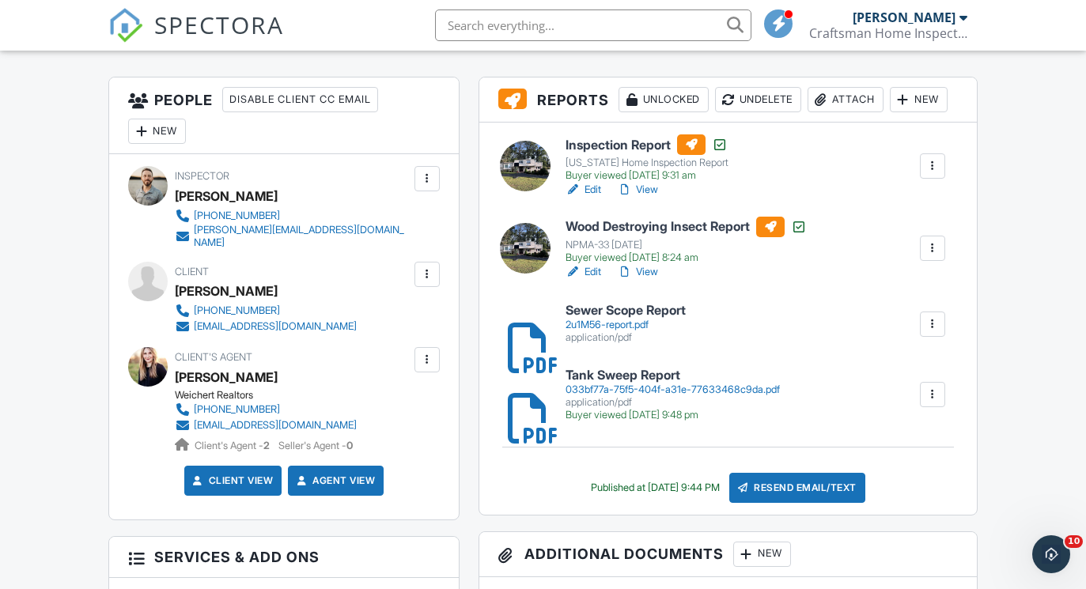
click at [639, 189] on link "View" at bounding box center [637, 190] width 41 height 16
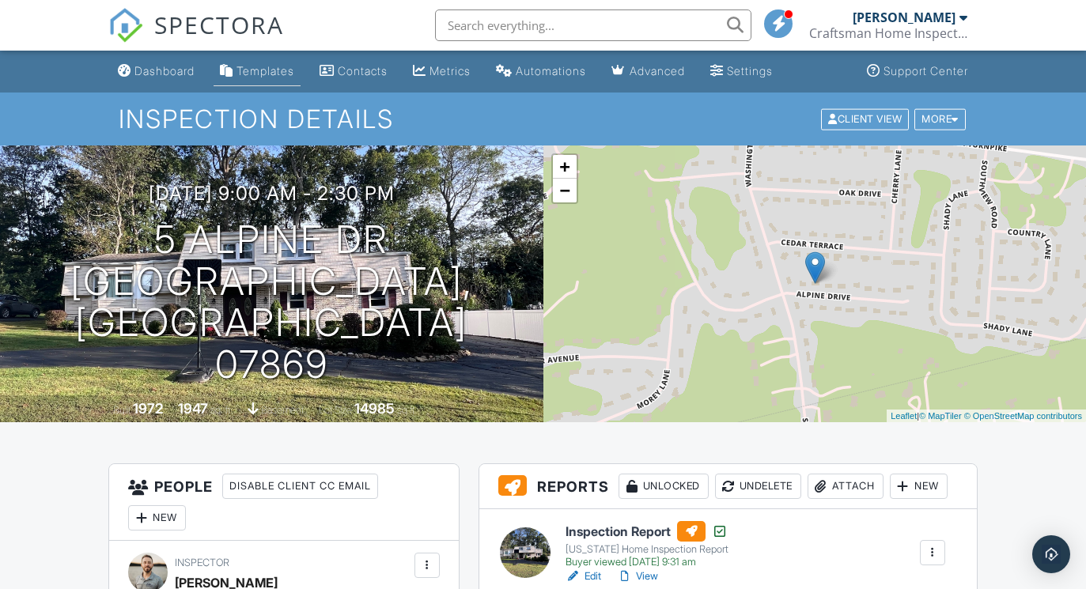
click at [294, 76] on div "Templates" at bounding box center [265, 70] width 58 height 13
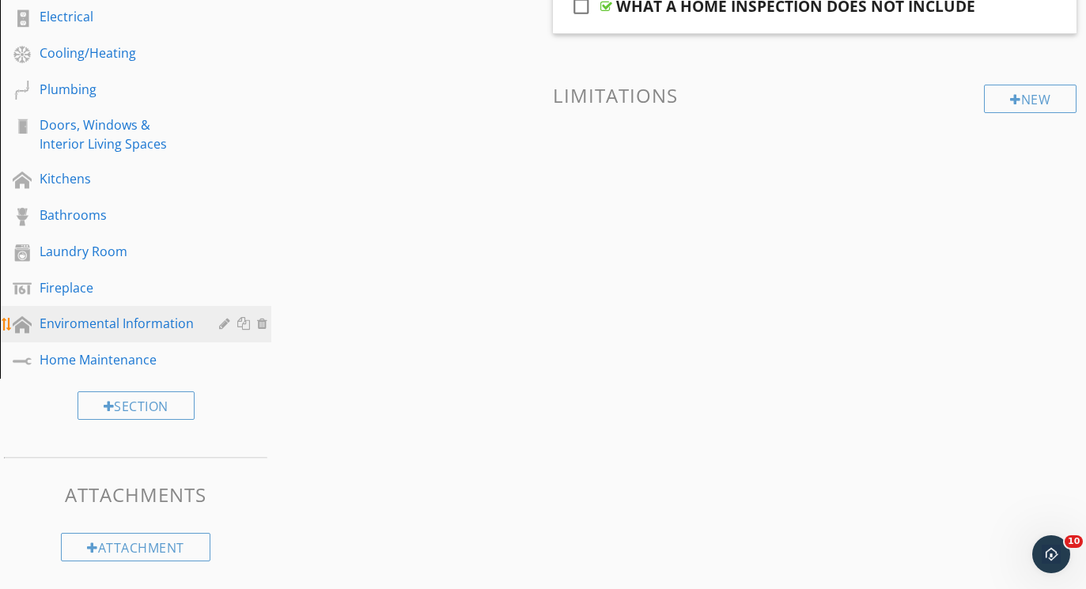
scroll to position [621, 0]
click at [131, 323] on div "Enviromental Information" at bounding box center [118, 324] width 157 height 19
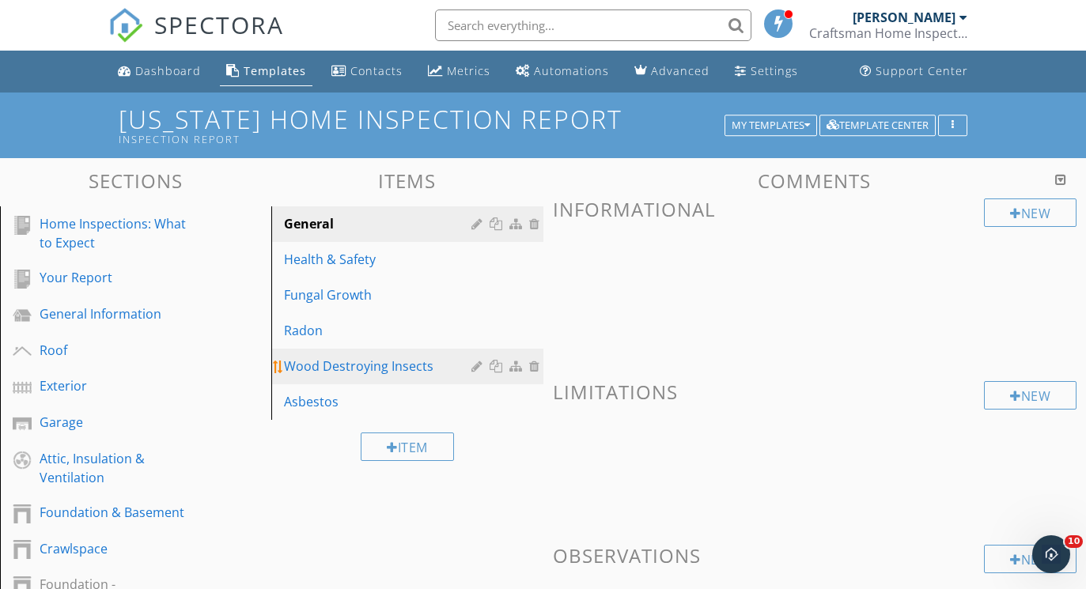
scroll to position [0, 0]
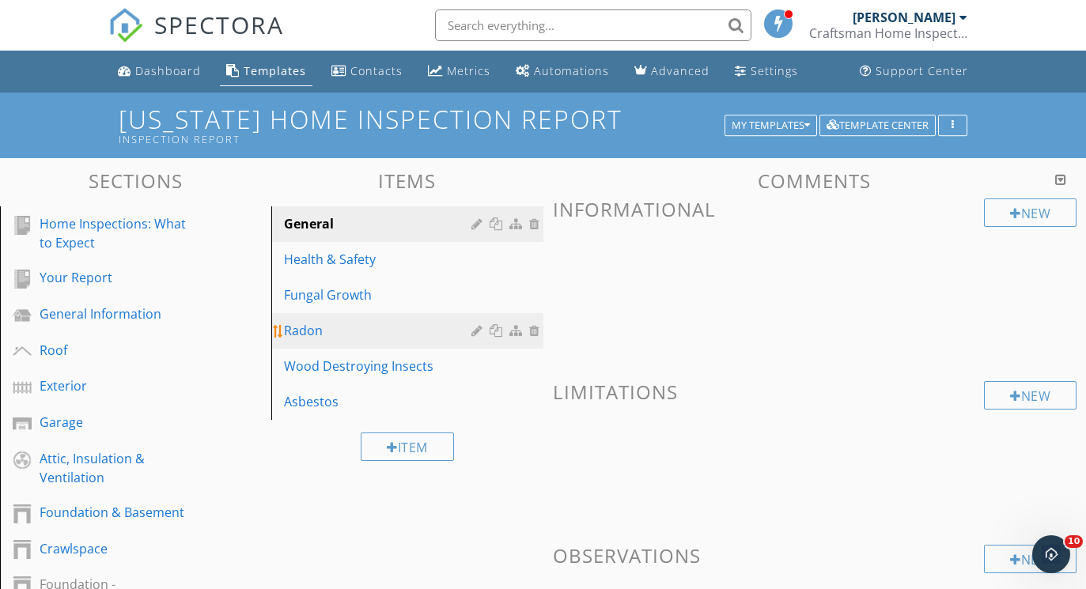
click at [336, 339] on div "Radon" at bounding box center [379, 330] width 191 height 19
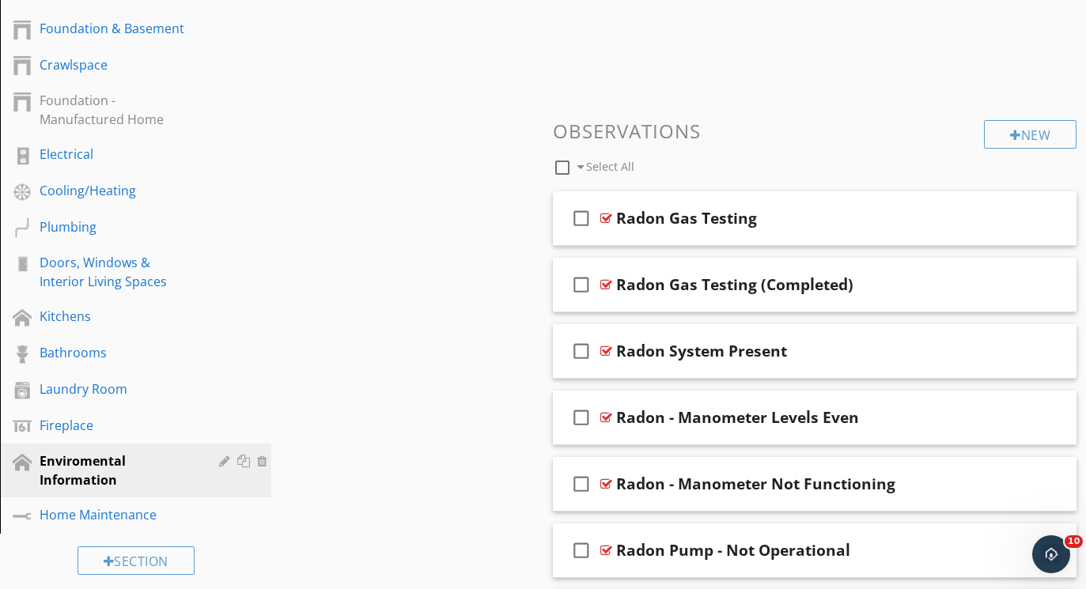
scroll to position [568, 0]
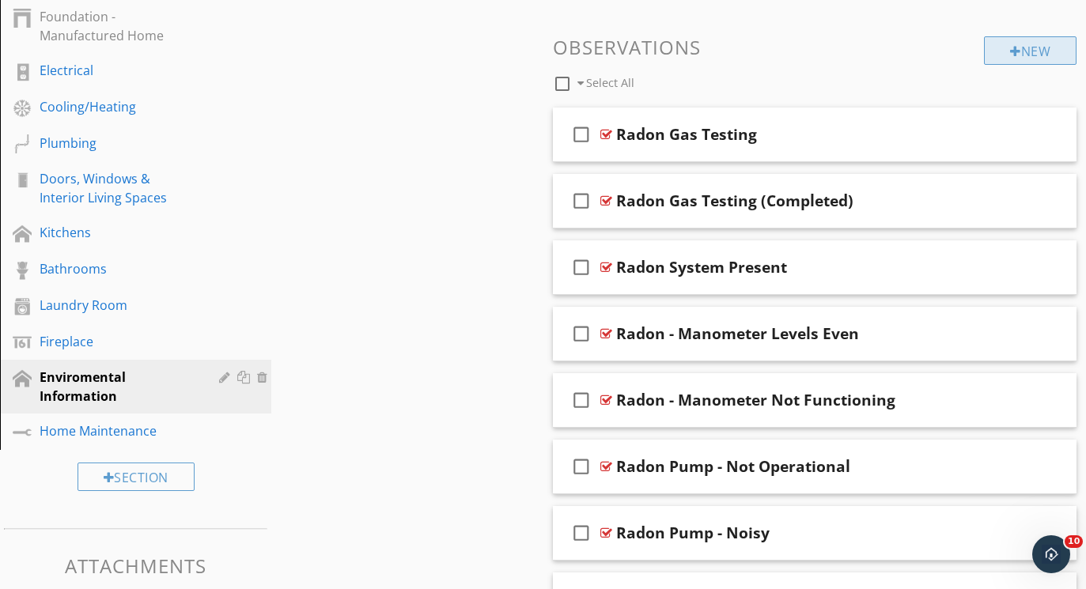
click at [1045, 51] on div "New" at bounding box center [1030, 50] width 93 height 28
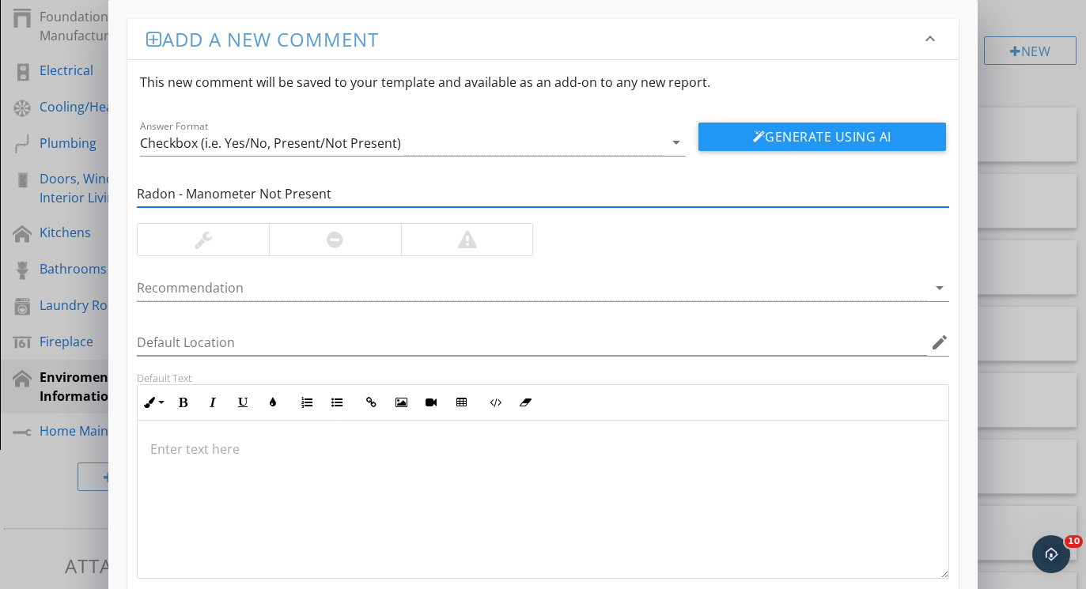
type input "Radon - Manometer Not Present"
click at [177, 231] on div at bounding box center [203, 240] width 131 height 32
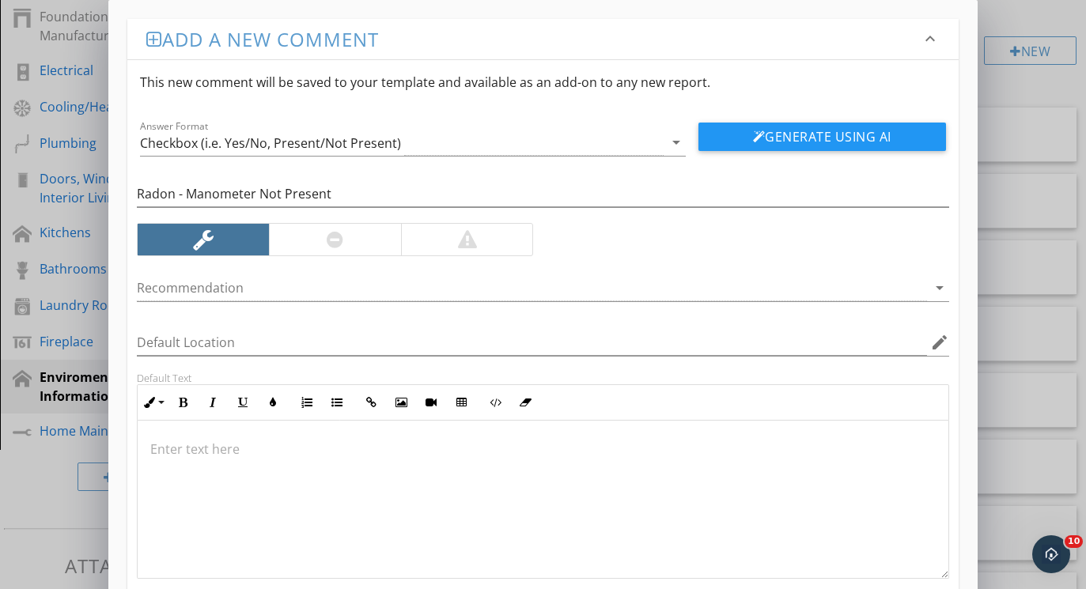
click at [192, 270] on div "Recommendation arrow_drop_down" at bounding box center [542, 291] width 811 height 51
click at [192, 295] on div at bounding box center [531, 288] width 789 height 26
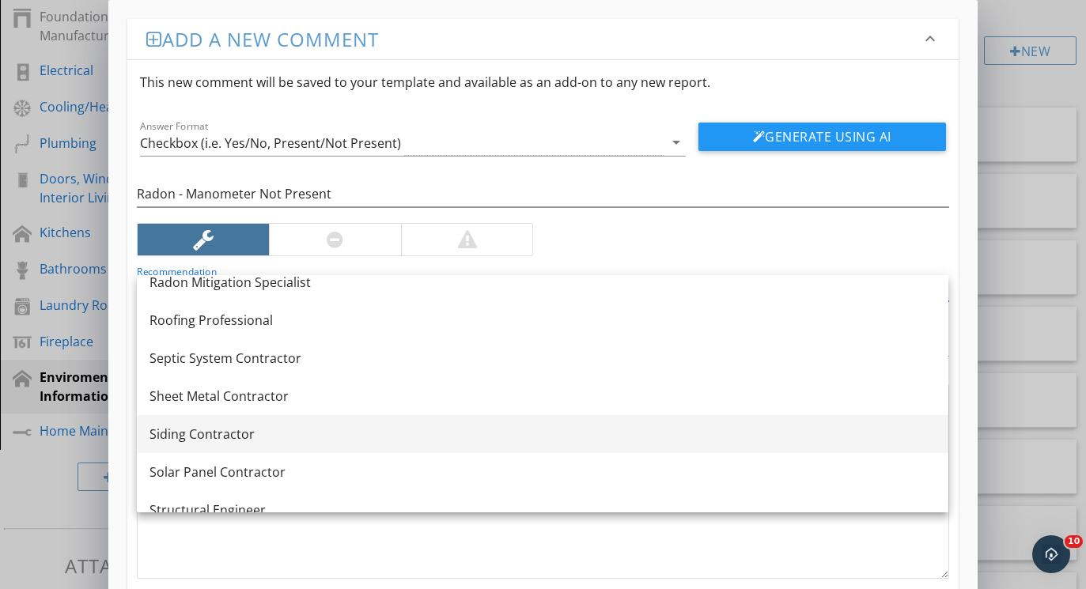
scroll to position [1848, 0]
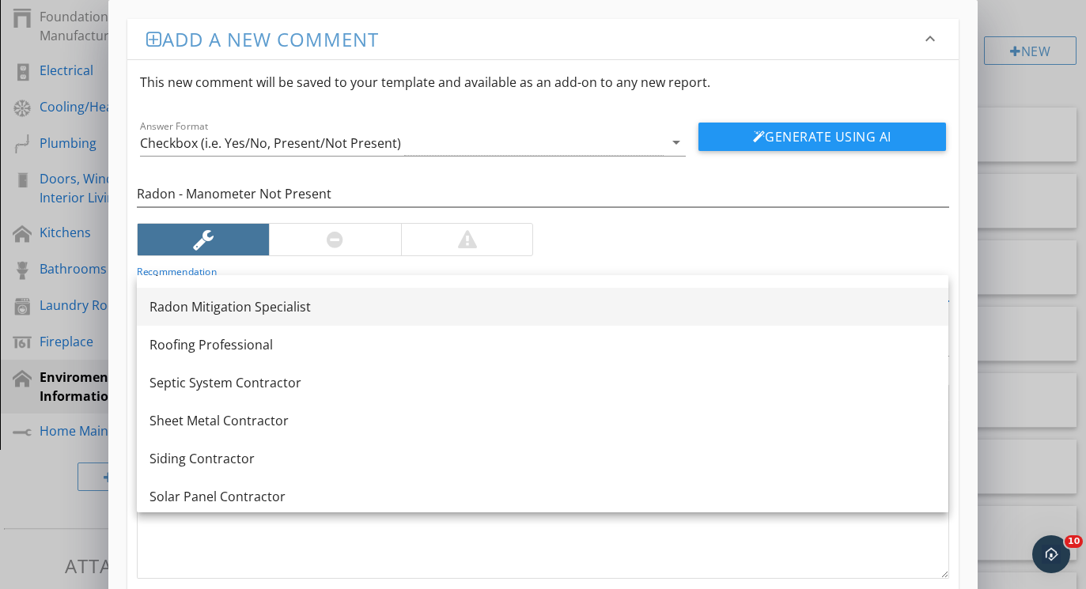
click at [217, 312] on div "Radon Mitigation Specialist" at bounding box center [542, 306] width 786 height 19
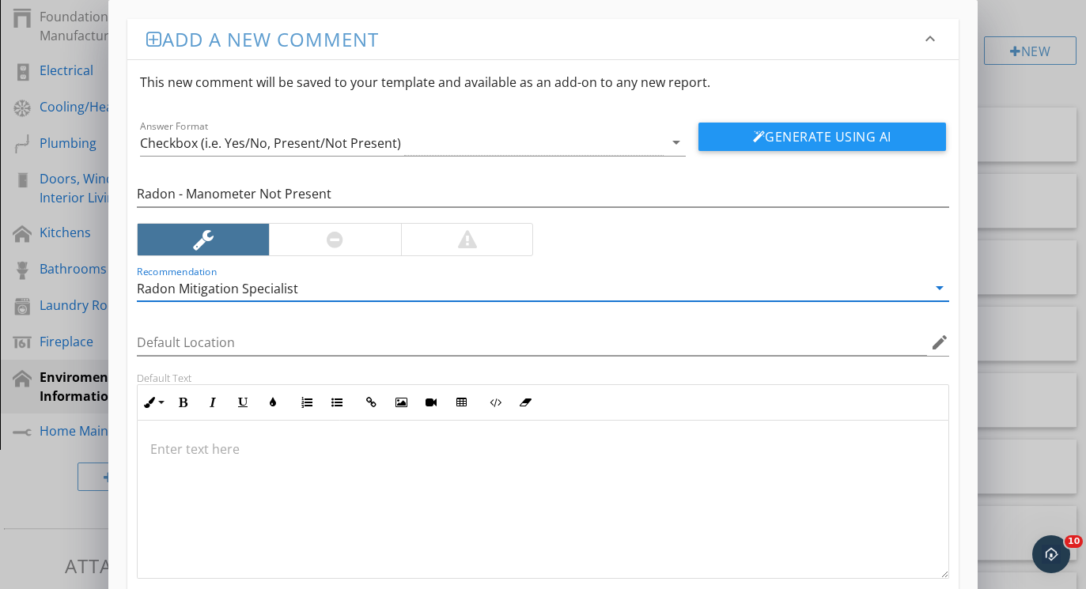
click at [241, 481] on div at bounding box center [543, 500] width 810 height 158
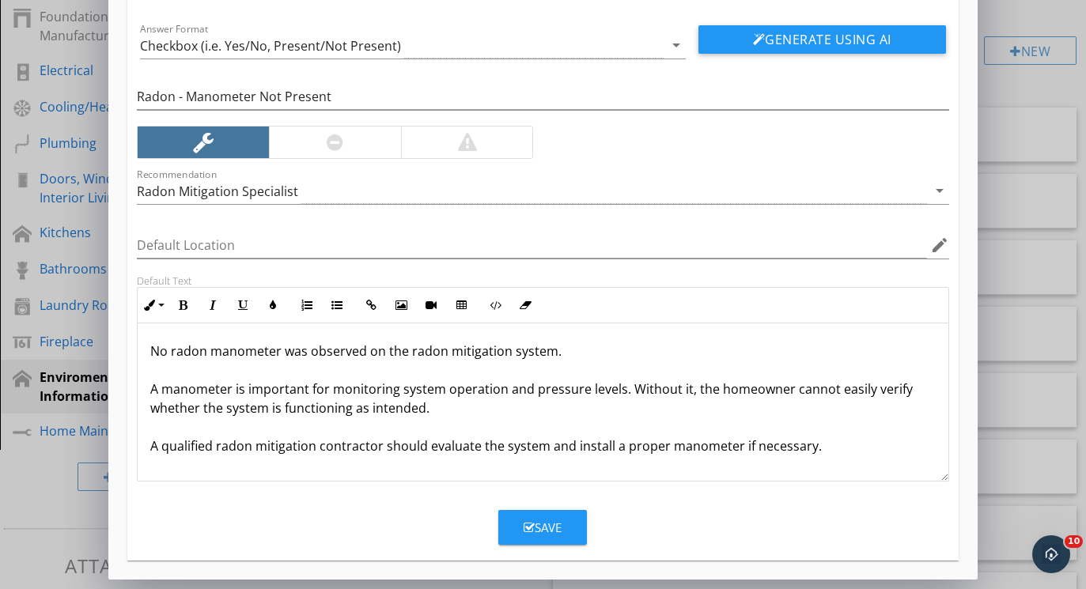
scroll to position [97, 0]
click at [570, 523] on button "Save" at bounding box center [542, 527] width 89 height 35
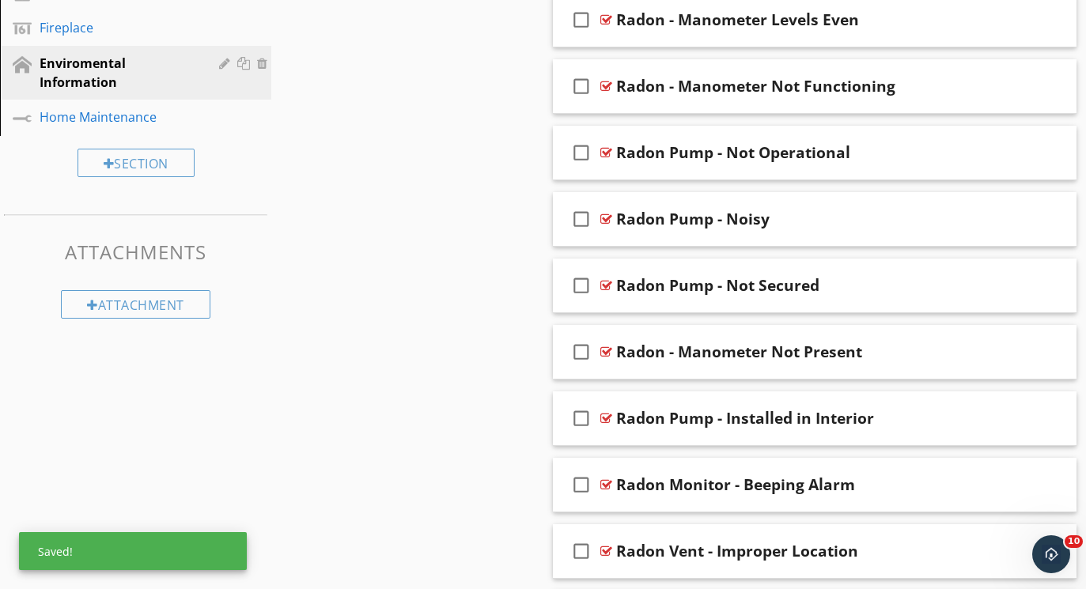
scroll to position [881, 0]
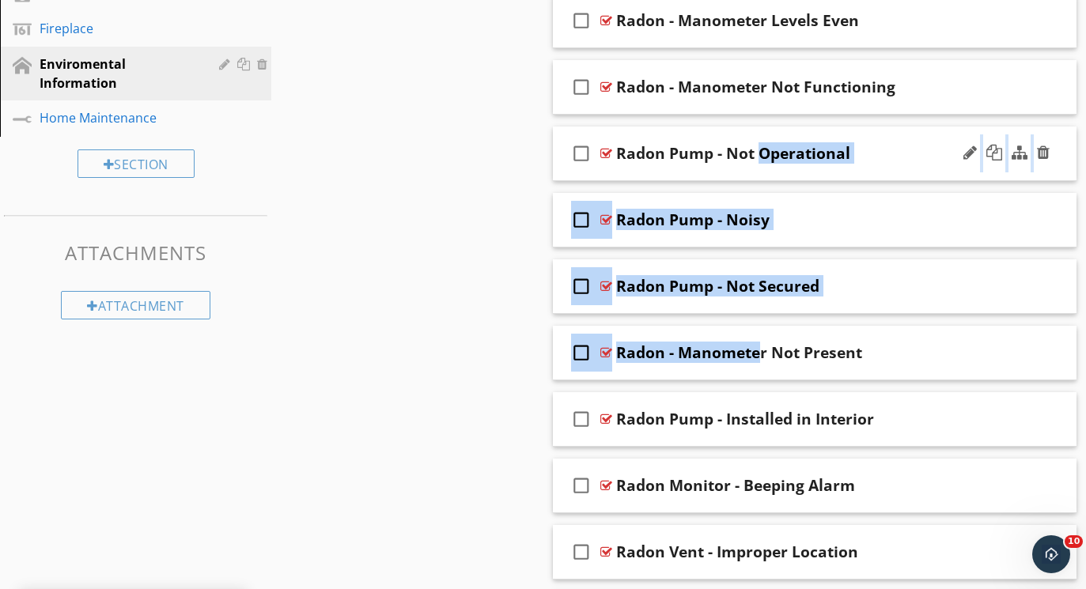
drag, startPoint x: 646, startPoint y: 355, endPoint x: 651, endPoint y: 152, distance: 203.3
click at [651, 152] on span "check_box_outline_blank Radon Gas Testing check_box_outline_blank Radon Gas Tes…" at bounding box center [815, 253] width 524 height 918
click at [540, 210] on div "Sections Home Inspections: What to Expect Your Report General Information Roof …" at bounding box center [543, 20] width 1086 height 1486
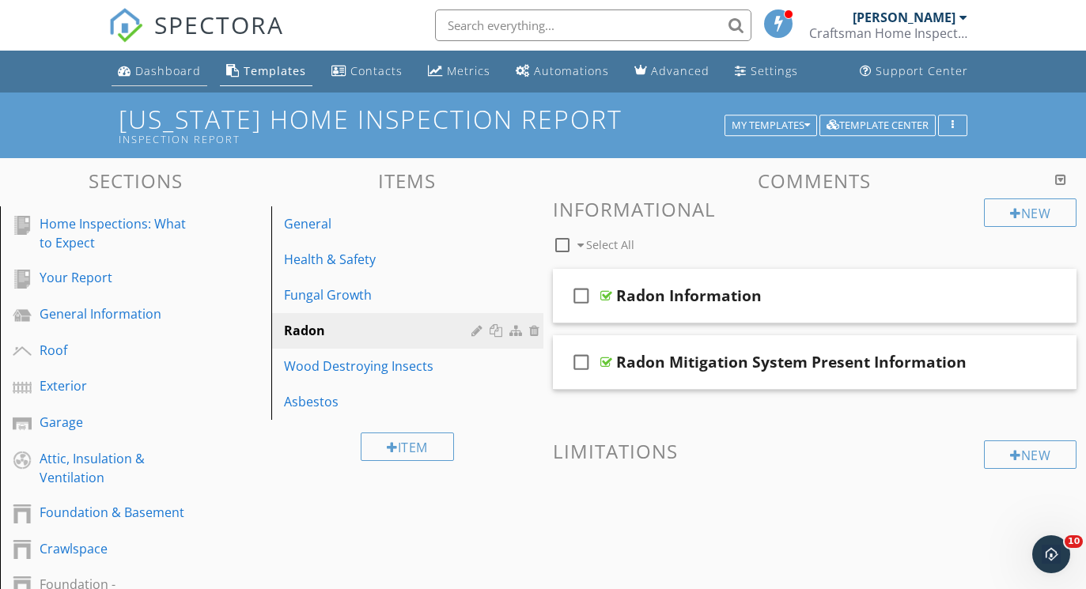
scroll to position [0, 0]
click at [162, 66] on div "Dashboard" at bounding box center [168, 70] width 66 height 15
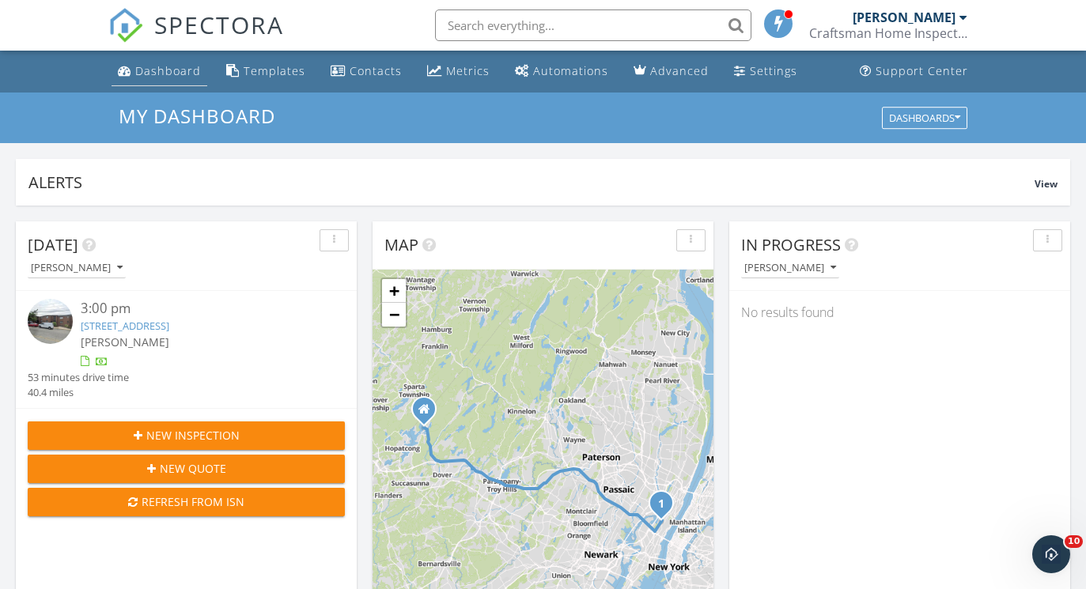
click at [165, 66] on div "Dashboard" at bounding box center [168, 70] width 66 height 15
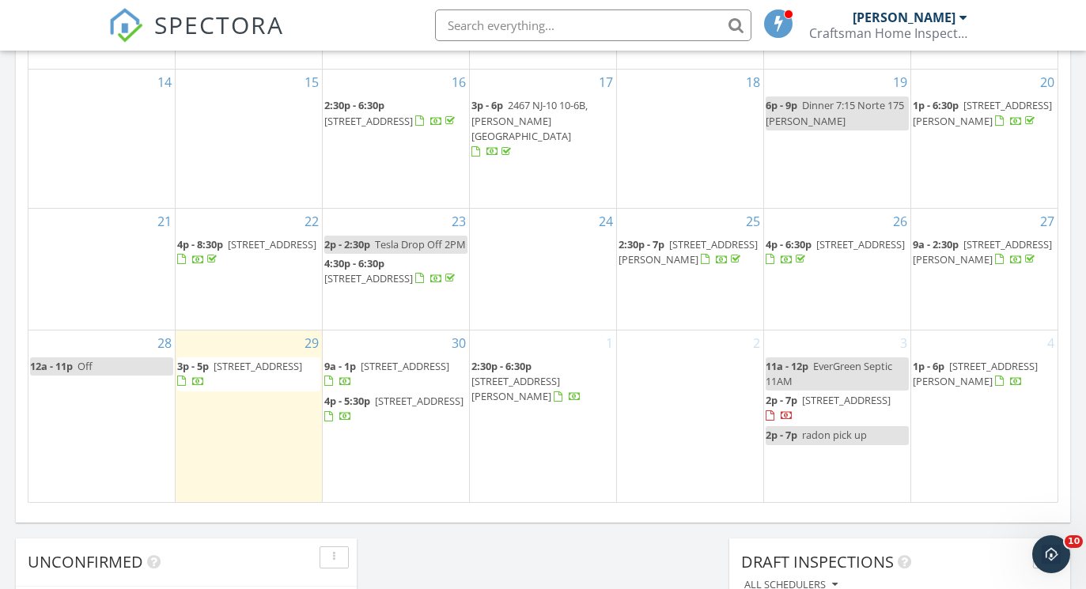
scroll to position [997, 0]
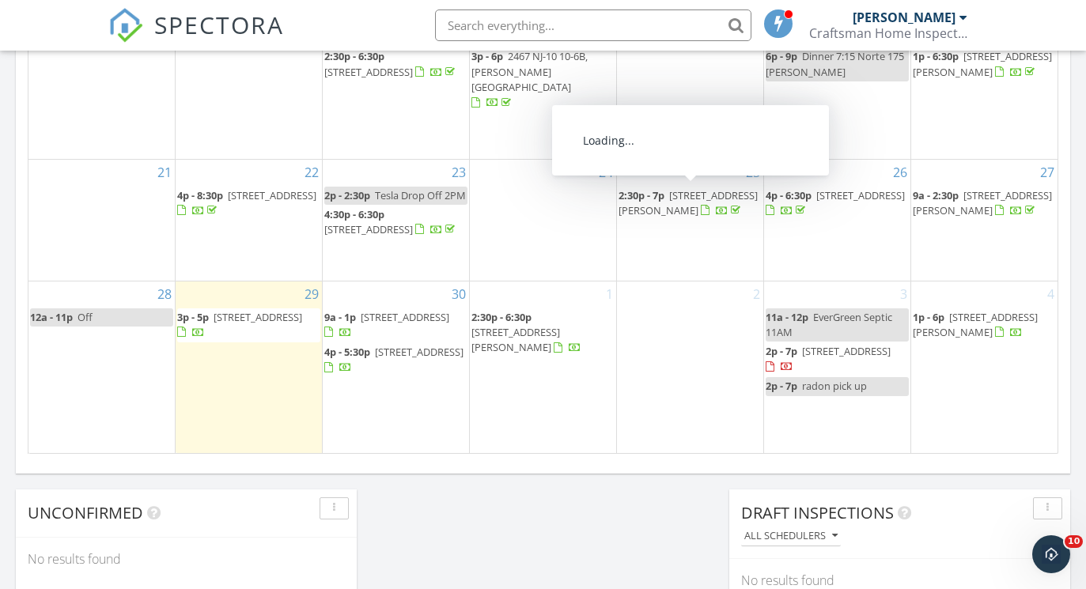
click at [665, 202] on span "[STREET_ADDRESS][PERSON_NAME]" at bounding box center [687, 202] width 139 height 29
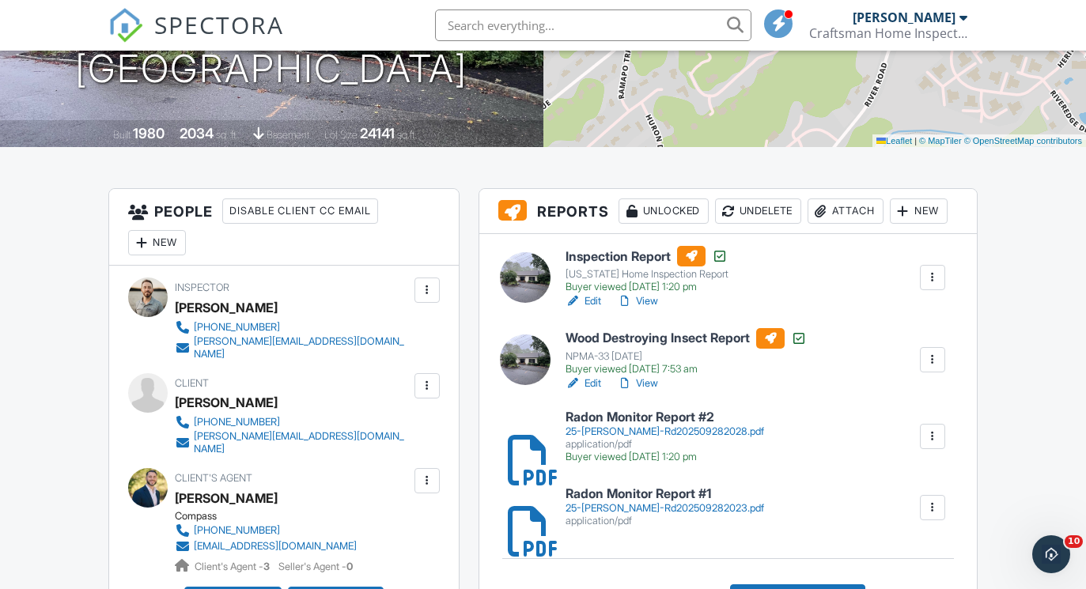
click at [851, 221] on div "Attach" at bounding box center [846, 211] width 76 height 25
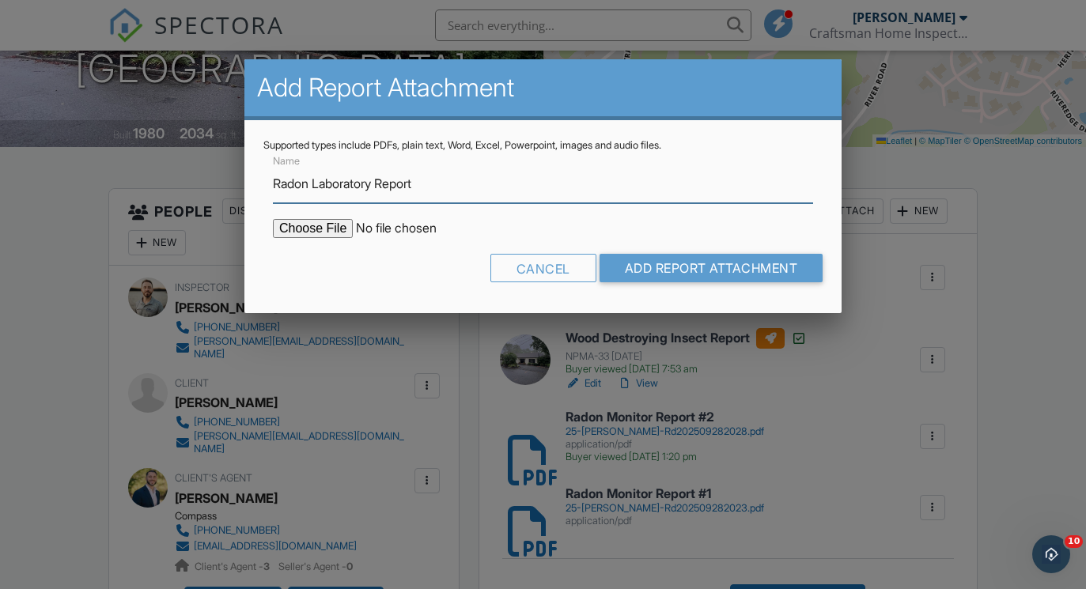
type input "Radon Laboratory Report"
click at [341, 225] on input "file" at bounding box center [407, 228] width 269 height 19
type input "C:\fakepath\092525-6, 092525-7 25 [PERSON_NAME] Radon Test Report.pdf"
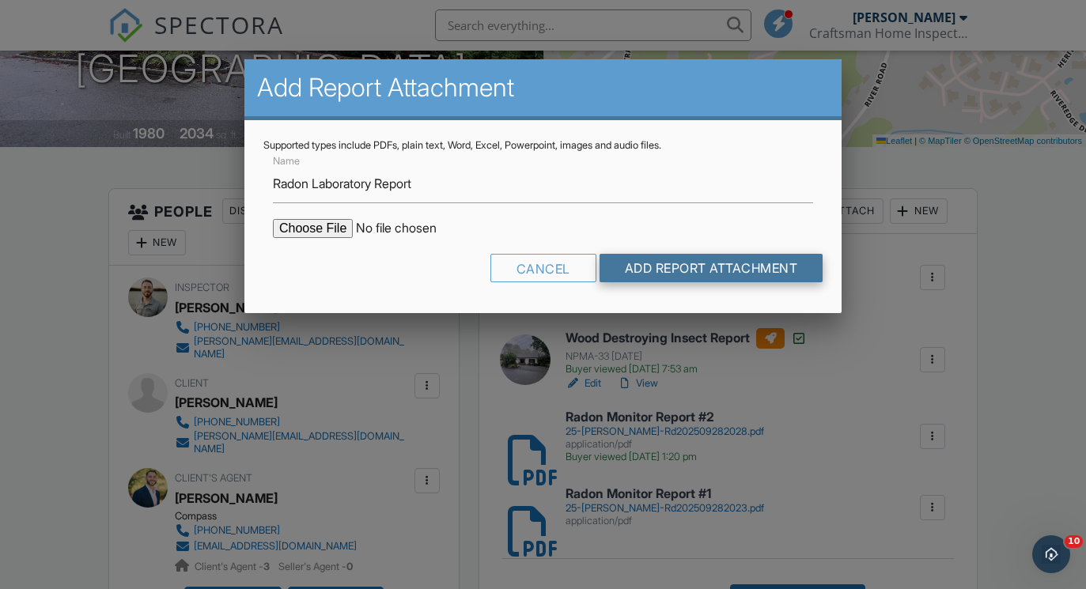
click at [723, 263] on input "Add Report Attachment" at bounding box center [711, 268] width 224 height 28
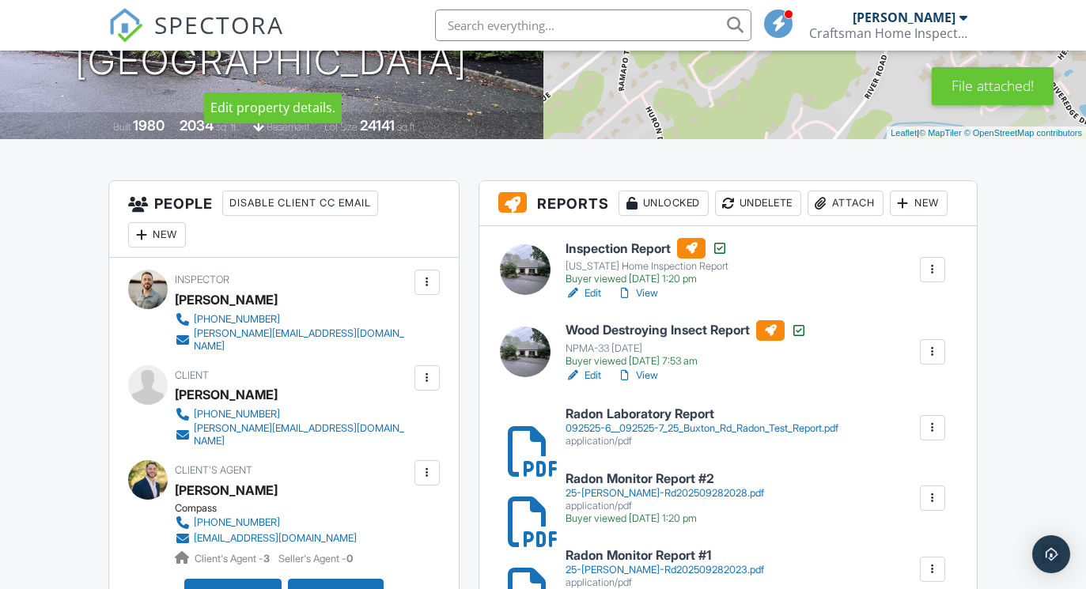
scroll to position [378, 0]
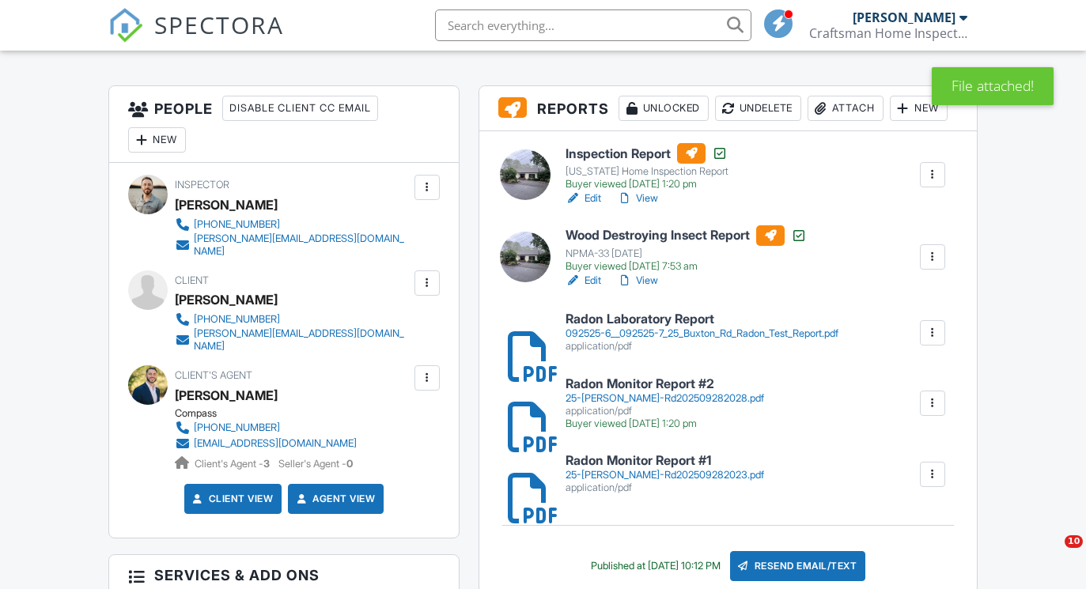
click at [637, 335] on div "092525-6__092525-7_25_Buxton_Rd_Radon_Test_Report.pdf" at bounding box center [701, 333] width 273 height 13
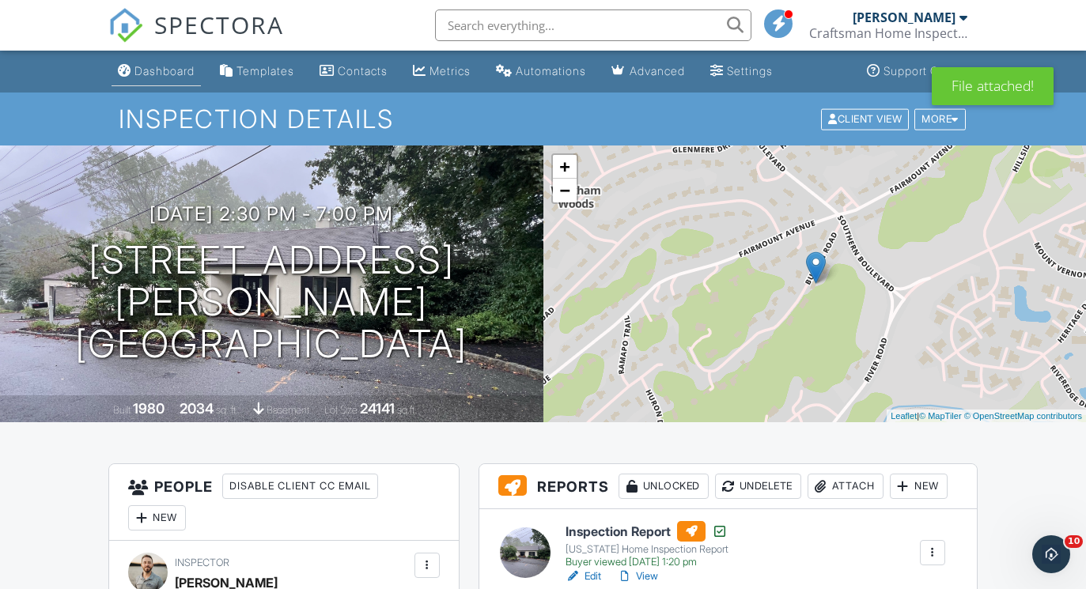
scroll to position [0, 0]
click at [153, 71] on div "Dashboard" at bounding box center [164, 70] width 60 height 13
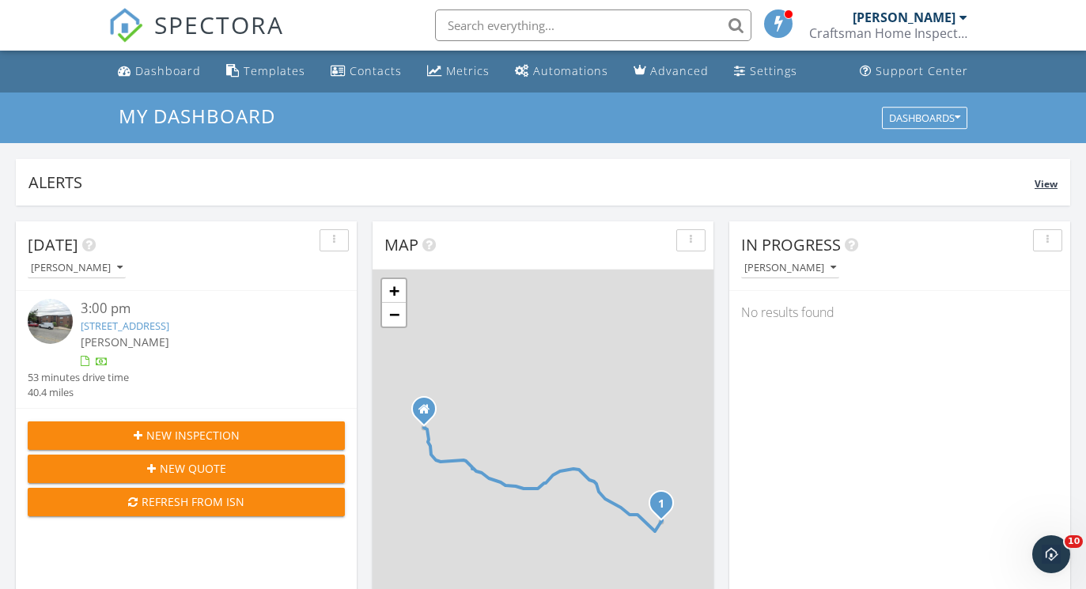
scroll to position [1440, 1087]
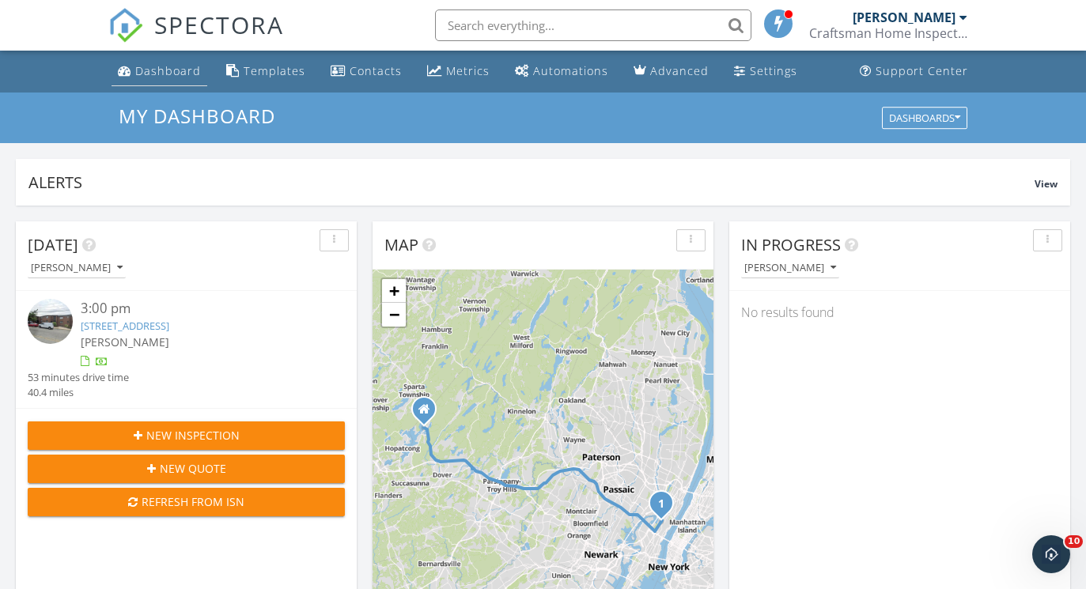
click at [166, 71] on div "Dashboard" at bounding box center [168, 70] width 66 height 15
